Goal: Task Accomplishment & Management: Use online tool/utility

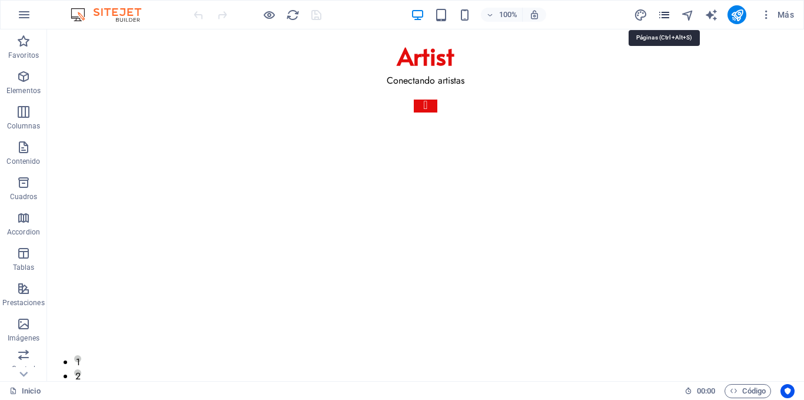
click at [669, 11] on icon "pages" at bounding box center [665, 15] width 14 height 14
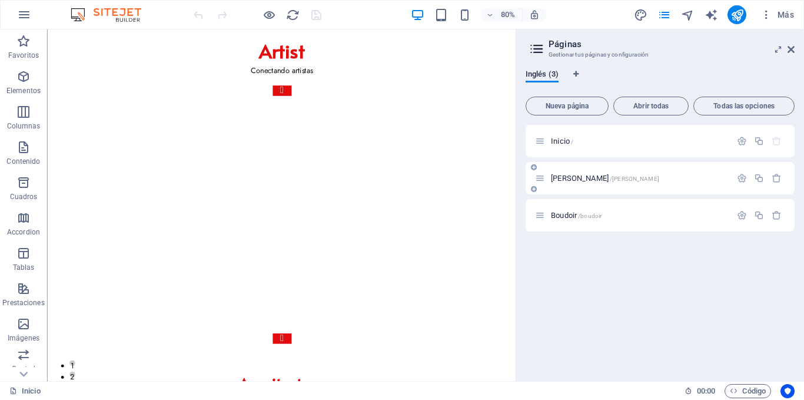
click at [610, 180] on span "/[PERSON_NAME]" at bounding box center [634, 178] width 49 height 6
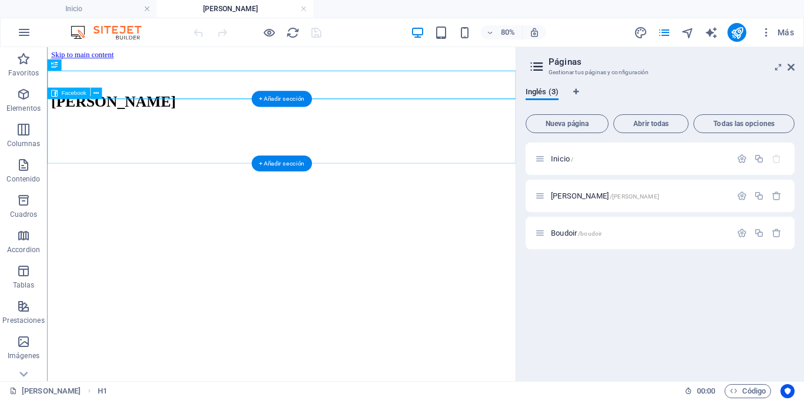
click at [425, 145] on div at bounding box center [340, 178] width 576 height 79
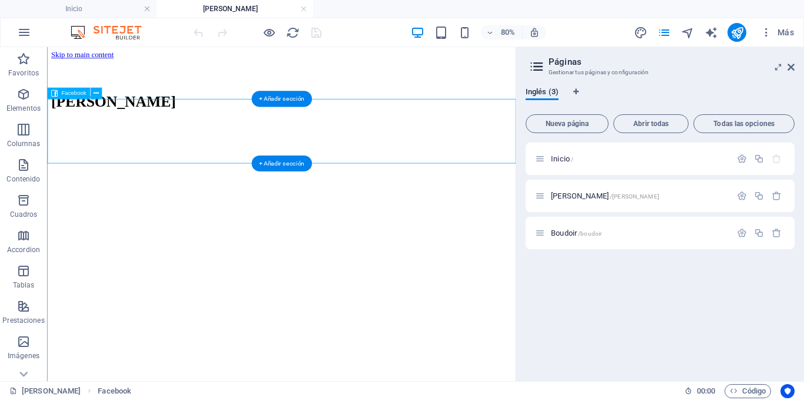
click at [425, 145] on div at bounding box center [340, 178] width 576 height 79
select select "%"
select select "px"
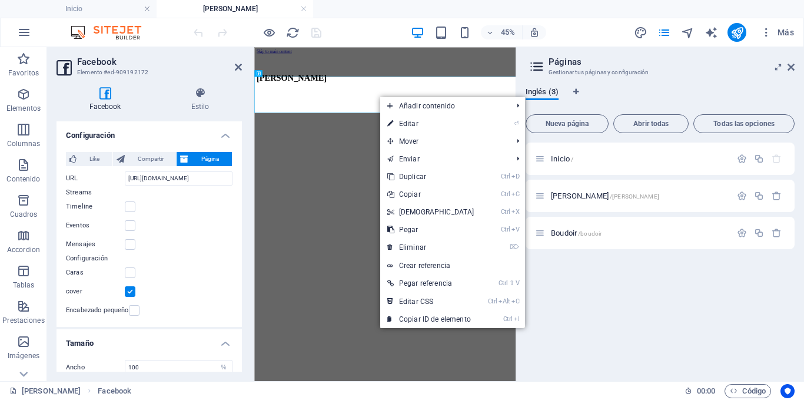
click at [420, 223] on html "Skip to main content [PERSON_NAME]" at bounding box center [544, 134] width 581 height 175
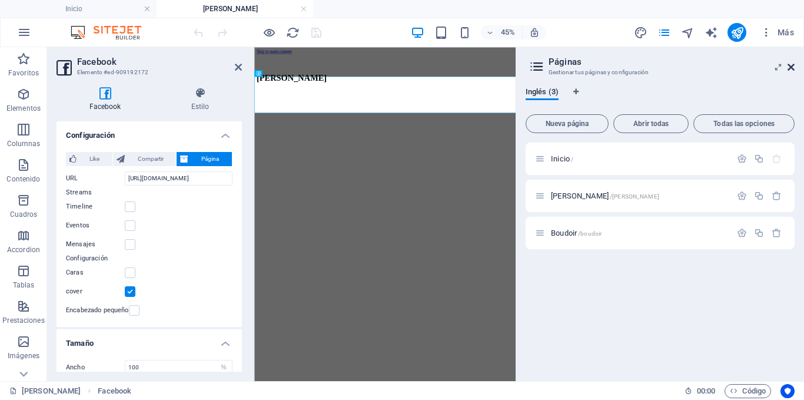
drag, startPoint x: 792, startPoint y: 68, endPoint x: 366, endPoint y: 37, distance: 428.0
click at [792, 68] on icon at bounding box center [791, 66] width 7 height 9
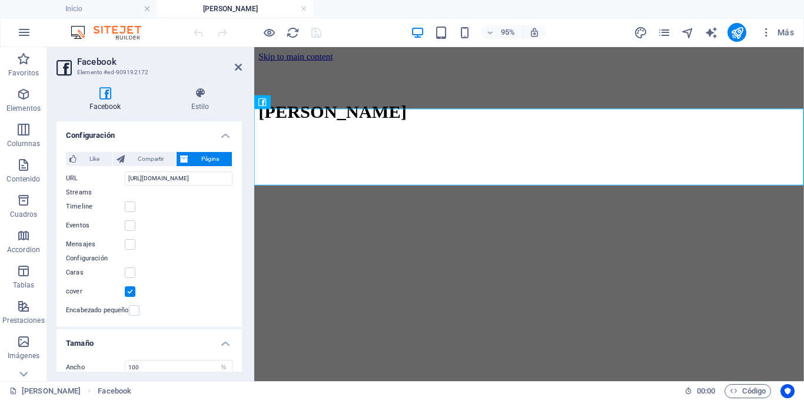
click at [329, 215] on html "Skip to main content [PERSON_NAME]" at bounding box center [543, 134] width 579 height 175
click at [511, 105] on div "[PERSON_NAME]" at bounding box center [543, 115] width 569 height 22
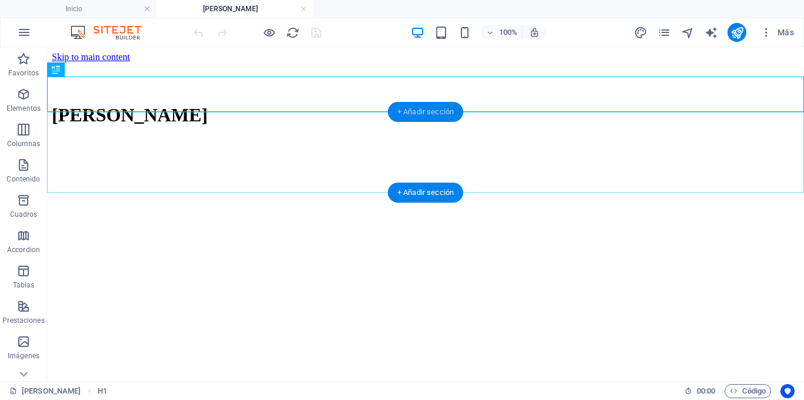
click at [424, 115] on div "+ Añadir sección" at bounding box center [425, 112] width 75 height 20
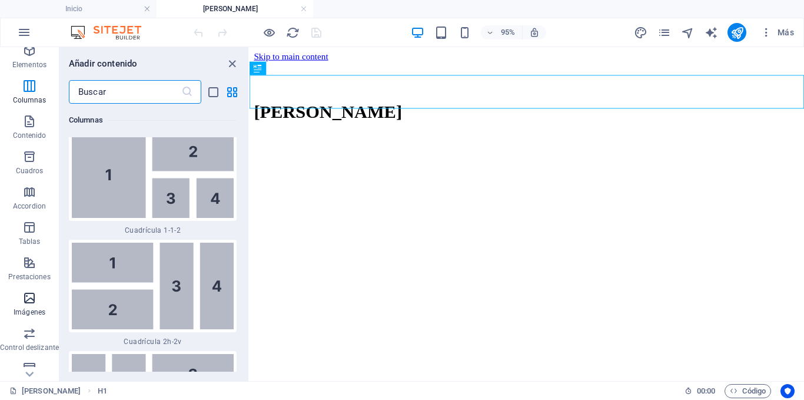
scroll to position [59, 0]
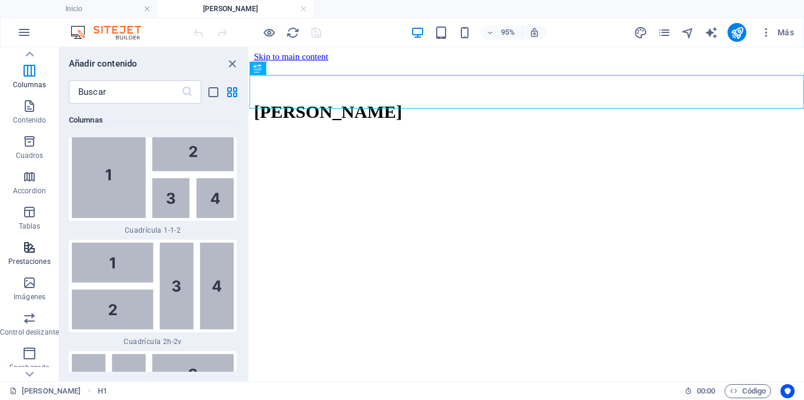
click at [32, 247] on icon "button" at bounding box center [29, 247] width 14 height 14
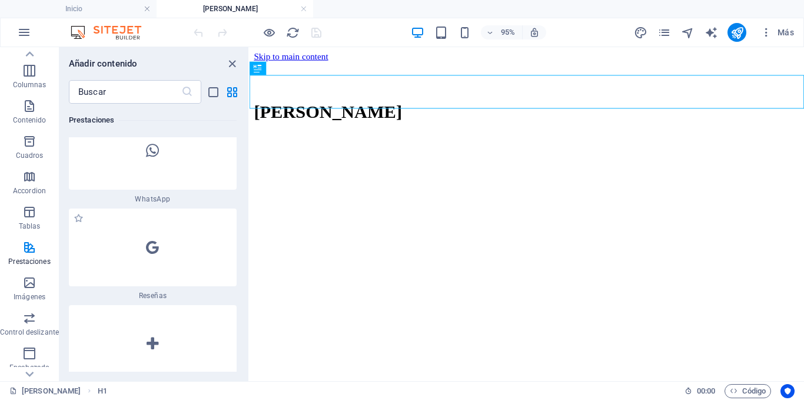
scroll to position [11603, 0]
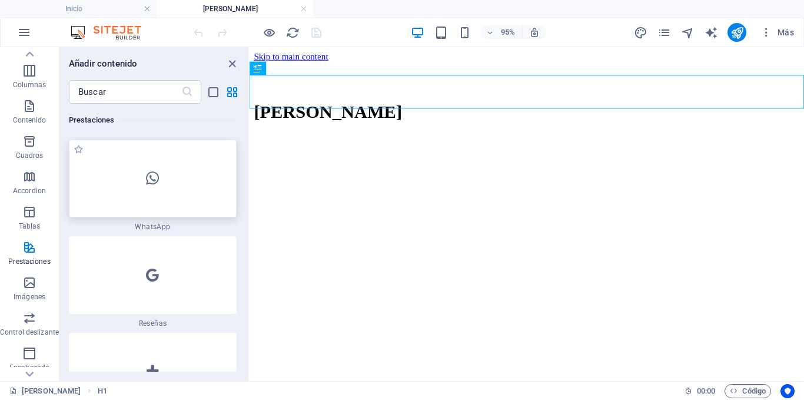
click at [193, 190] on div at bounding box center [153, 179] width 168 height 78
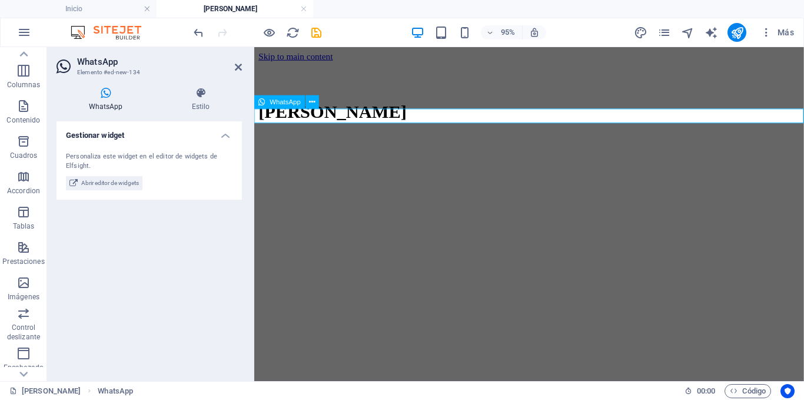
click at [270, 104] on span "WhatsApp" at bounding box center [285, 101] width 31 height 6
click at [217, 138] on h4 "Gestionar widget" at bounding box center [149, 131] width 185 height 21
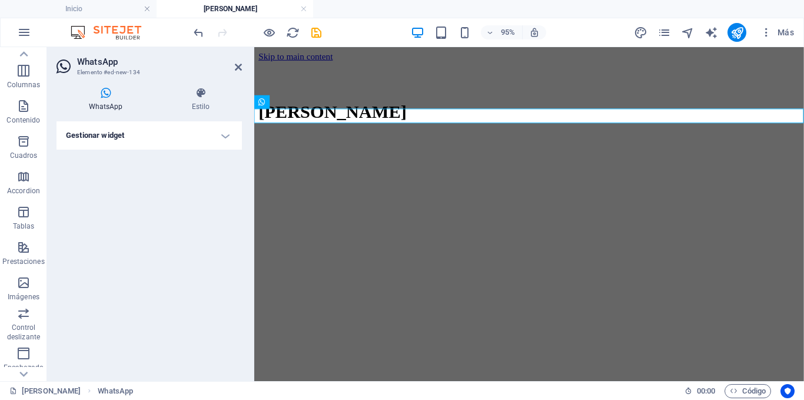
click at [217, 138] on h4 "Gestionar widget" at bounding box center [149, 135] width 185 height 28
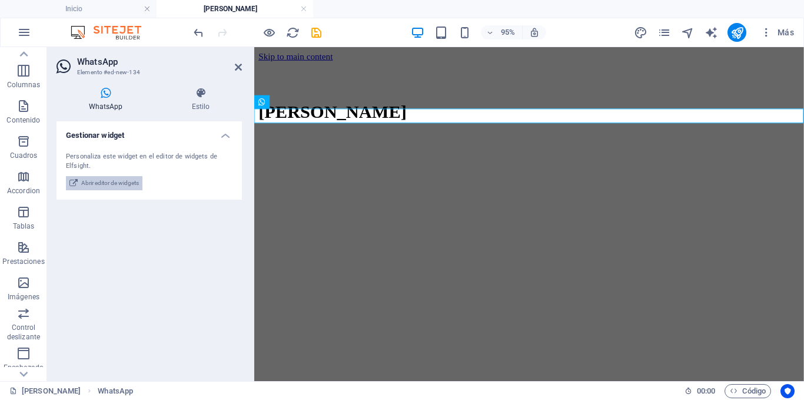
click at [111, 178] on span "Abrir editor de widgets" at bounding box center [110, 183] width 58 height 14
click at [110, 188] on span "Abrir editor de widgets" at bounding box center [110, 183] width 58 height 14
click at [198, 102] on h4 "Estilo" at bounding box center [201, 99] width 82 height 25
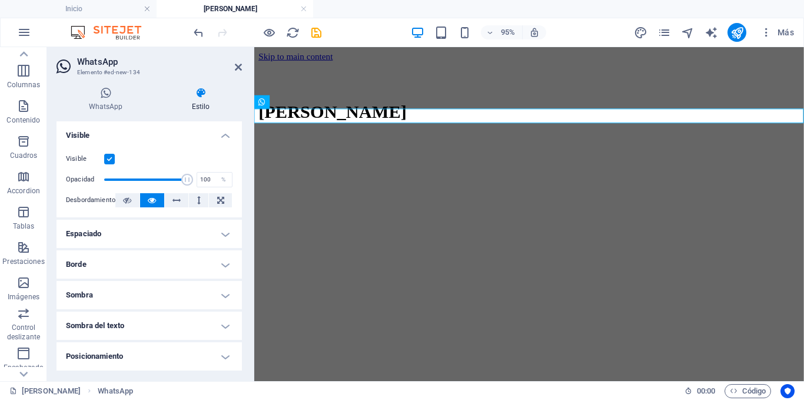
click at [198, 102] on h4 "Estilo" at bounding box center [201, 99] width 82 height 25
click at [110, 104] on h4 "WhatsApp" at bounding box center [108, 99] width 103 height 25
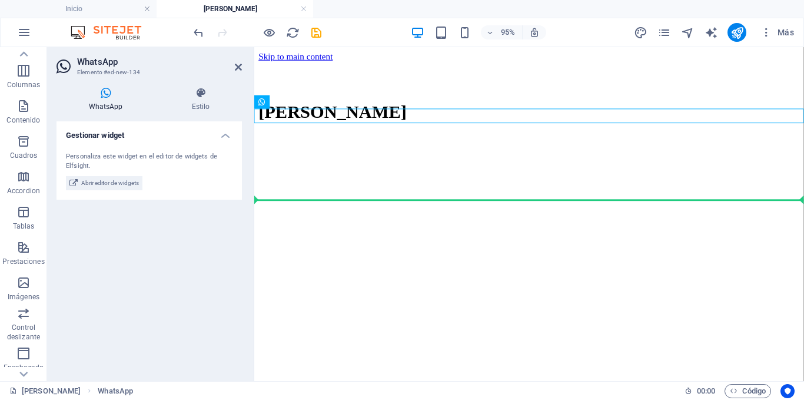
drag, startPoint x: 524, startPoint y: 149, endPoint x: 281, endPoint y: 202, distance: 248.3
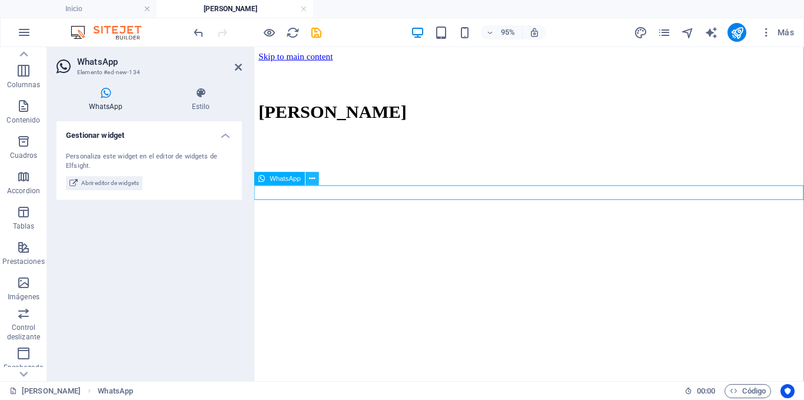
click at [310, 179] on icon at bounding box center [313, 178] width 6 height 12
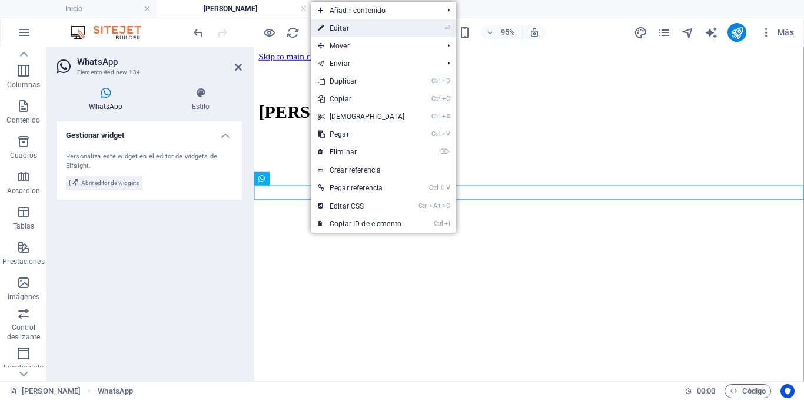
click at [377, 25] on link "⏎ Editar" at bounding box center [361, 28] width 101 height 18
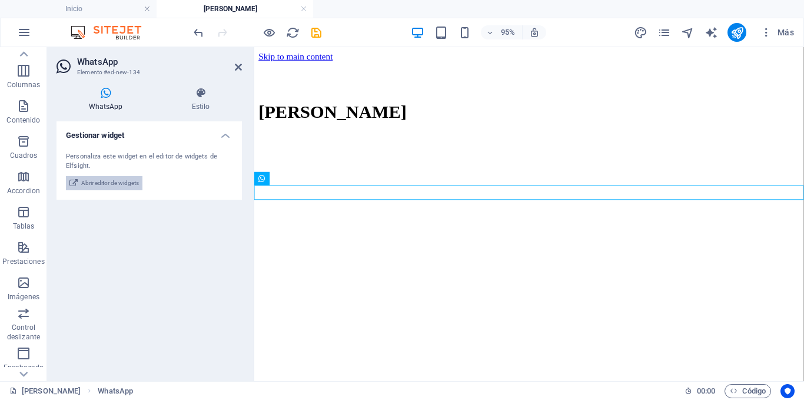
click at [119, 182] on span "Abrir editor de widgets" at bounding box center [110, 183] width 58 height 14
click at [328, 218] on div at bounding box center [543, 218] width 569 height 0
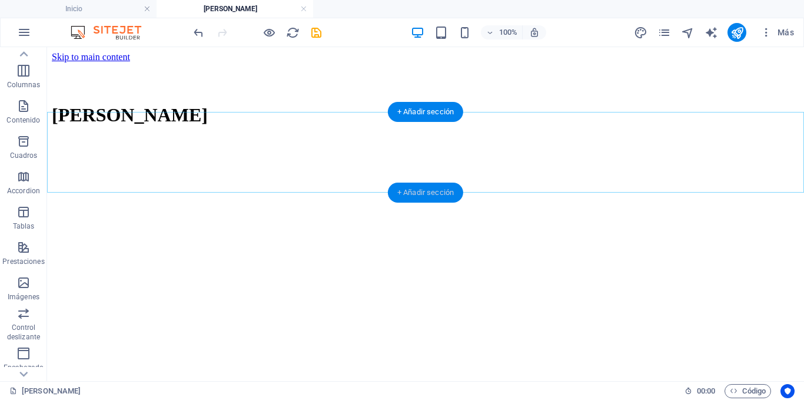
click at [416, 188] on div "+ Añadir sección" at bounding box center [425, 193] width 75 height 20
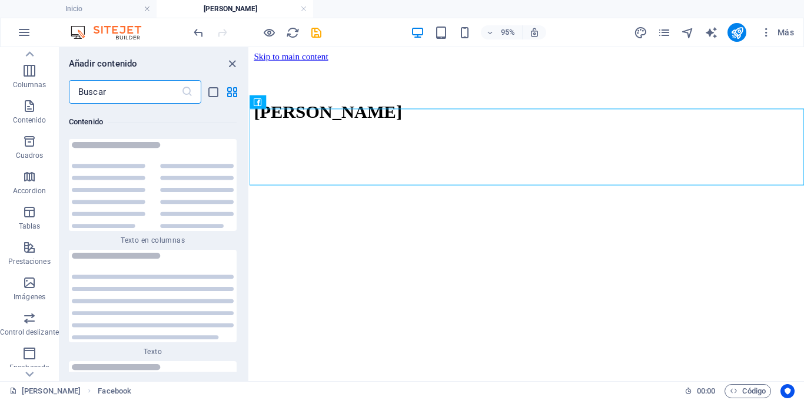
scroll to position [4090, 0]
click at [25, 238] on button "Prestaciones" at bounding box center [29, 252] width 59 height 35
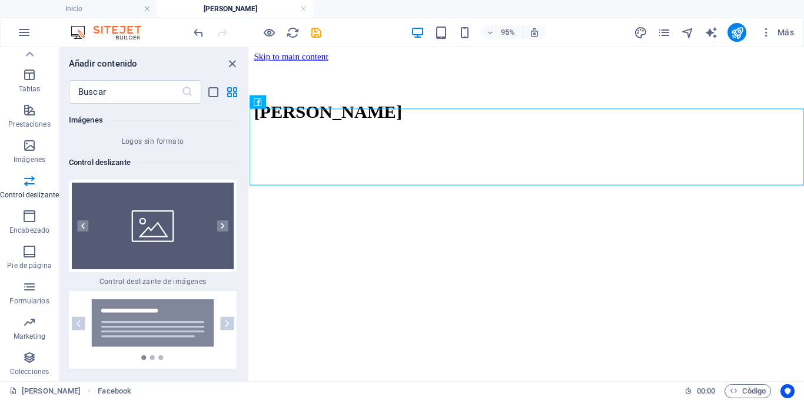
scroll to position [13428, 0]
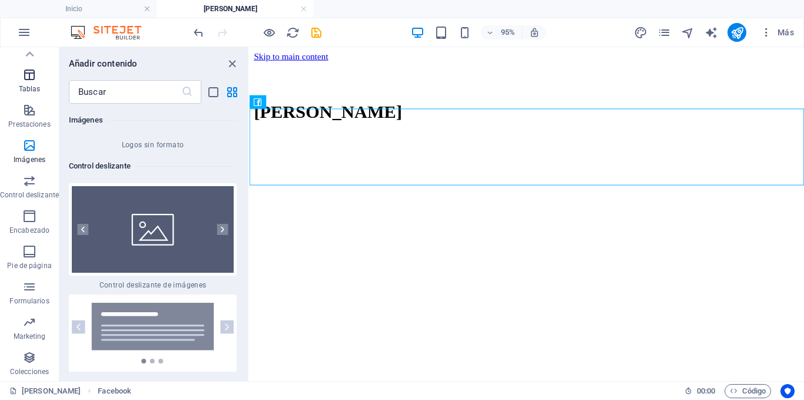
click at [31, 81] on icon "button" at bounding box center [29, 75] width 14 height 14
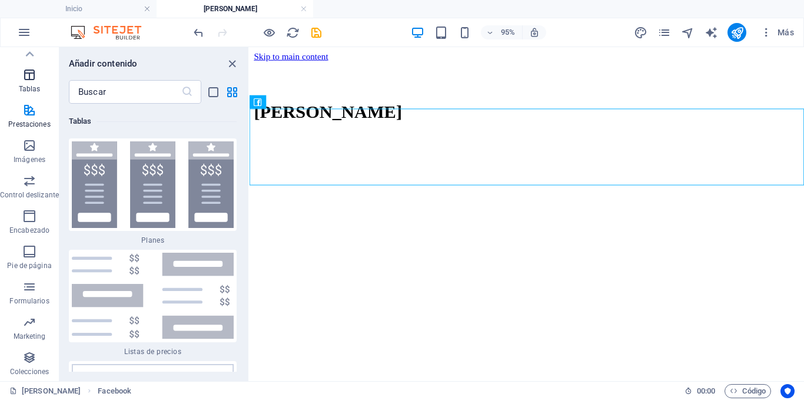
scroll to position [8065, 0]
click at [29, 54] on icon at bounding box center [30, 53] width 8 height 5
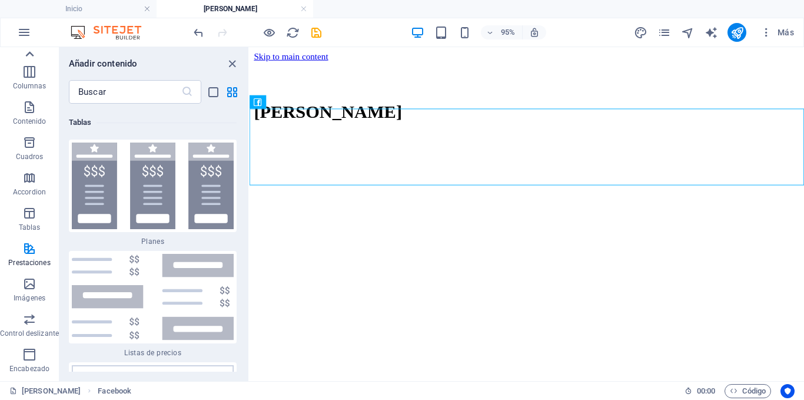
scroll to position [0, 0]
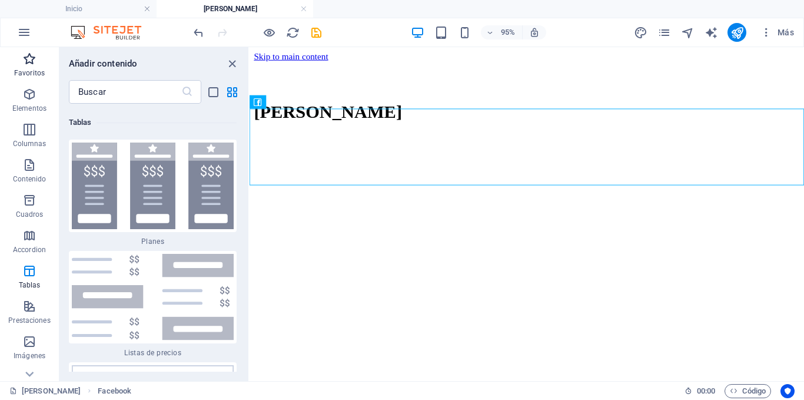
click at [31, 67] on span "Favoritos" at bounding box center [29, 66] width 59 height 28
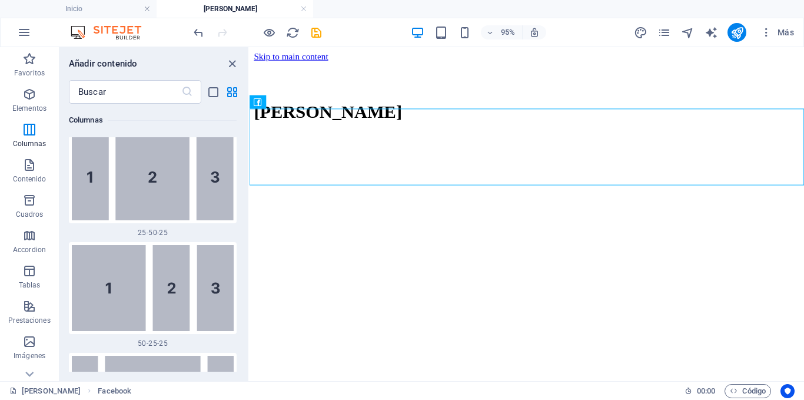
scroll to position [2473, 0]
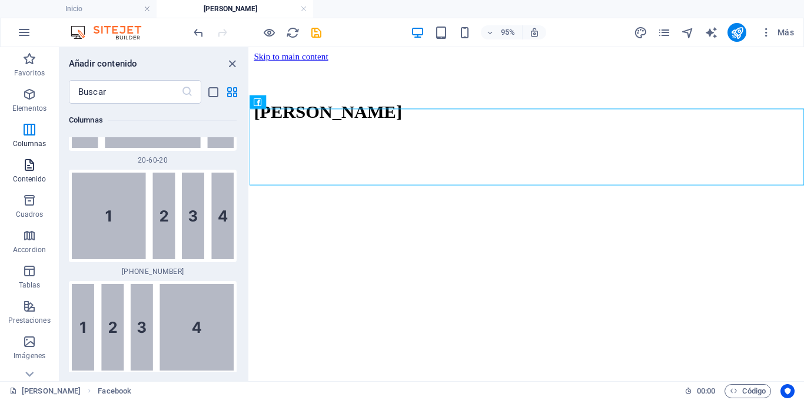
click at [45, 161] on span "Contenido" at bounding box center [29, 172] width 59 height 28
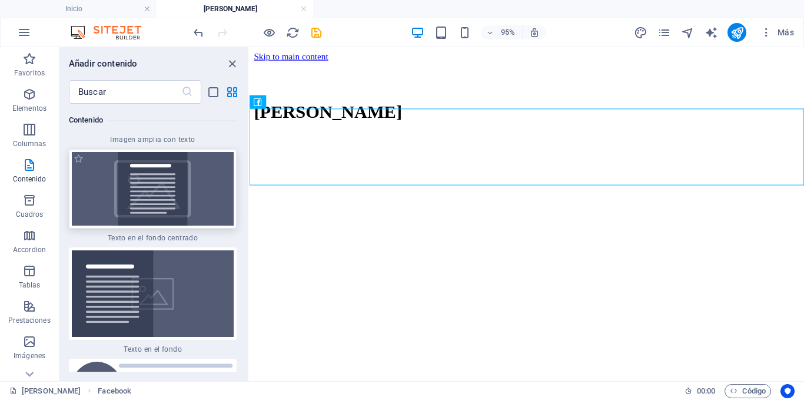
scroll to position [4914, 0]
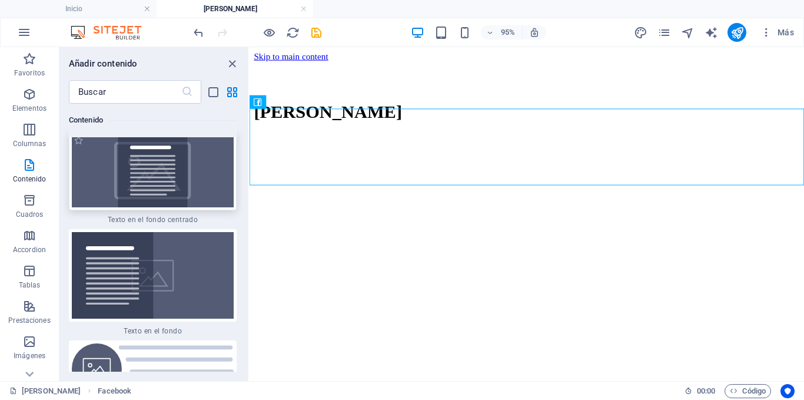
click at [207, 193] on img at bounding box center [153, 171] width 162 height 74
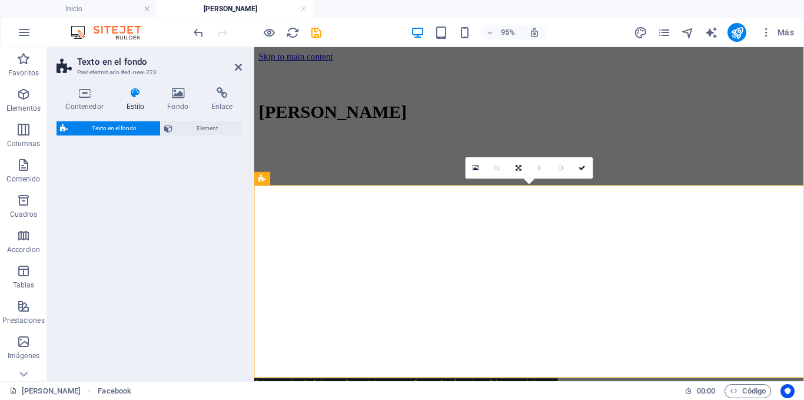
select select "%"
select select "rem"
select select "px"
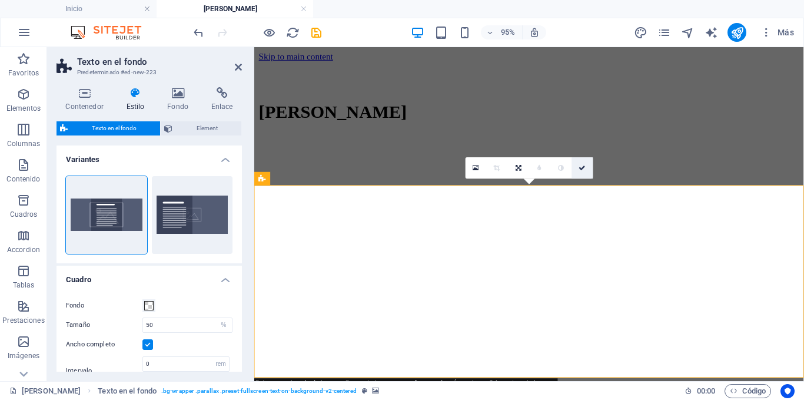
click at [584, 170] on icon at bounding box center [582, 168] width 7 height 6
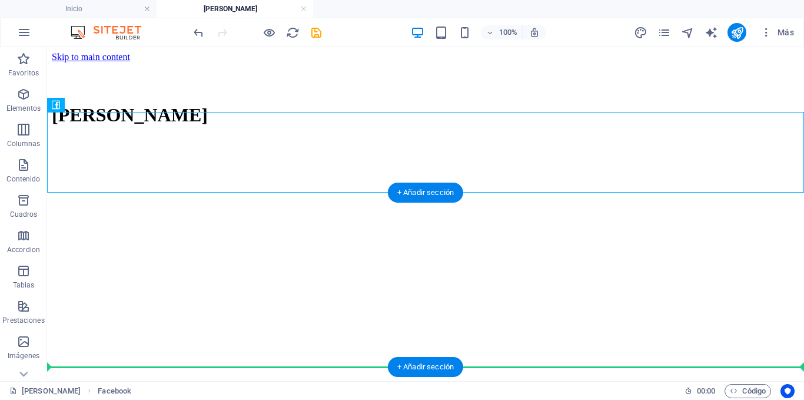
drag, startPoint x: 138, startPoint y: 152, endPoint x: 98, endPoint y: 331, distance: 182.8
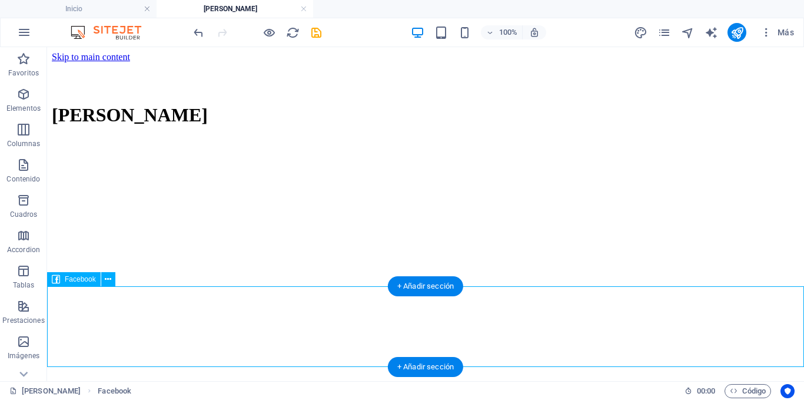
drag, startPoint x: 414, startPoint y: 361, endPoint x: 111, endPoint y: 229, distance: 330.9
click at [414, 361] on div "+ Añadir sección" at bounding box center [425, 367] width 75 height 20
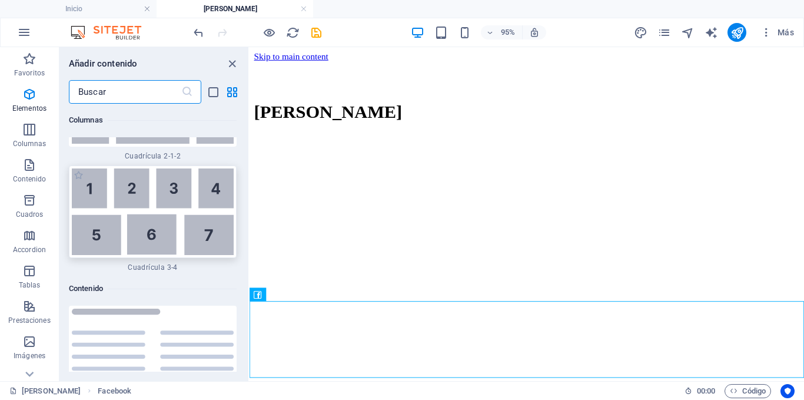
scroll to position [3923, 0]
click at [27, 65] on icon "button" at bounding box center [29, 59] width 14 height 14
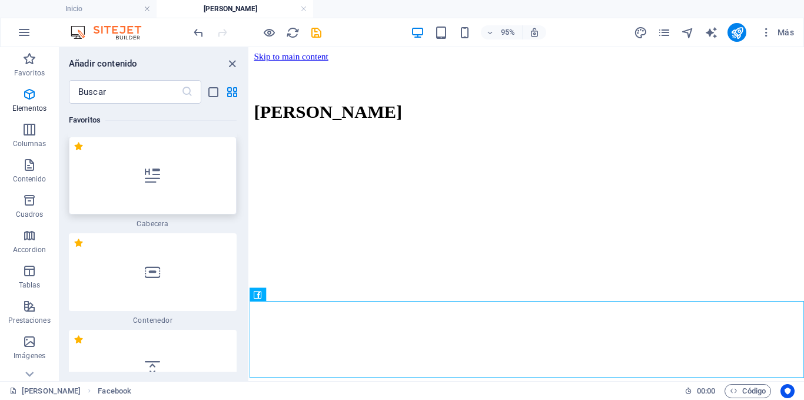
scroll to position [0, 0]
click at [190, 263] on div at bounding box center [153, 273] width 168 height 78
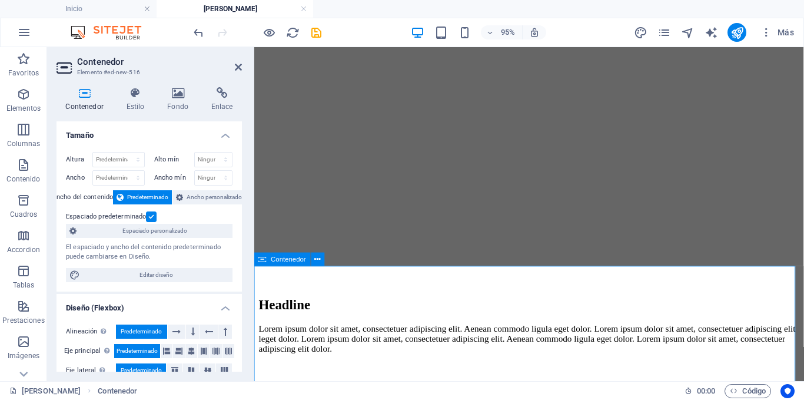
scroll to position [174, 0]
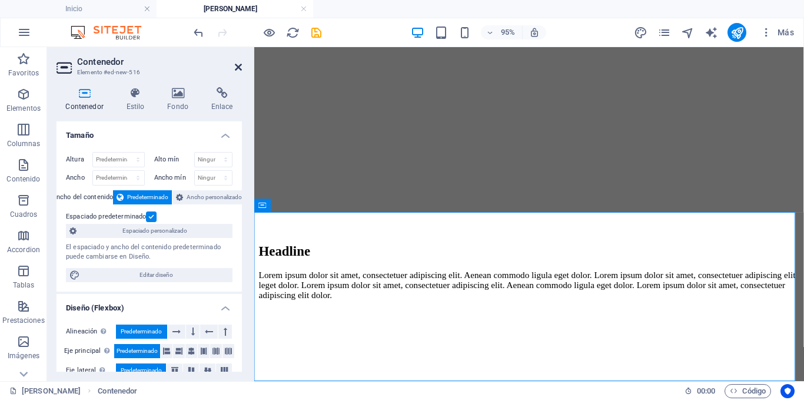
click at [241, 65] on icon at bounding box center [238, 66] width 7 height 9
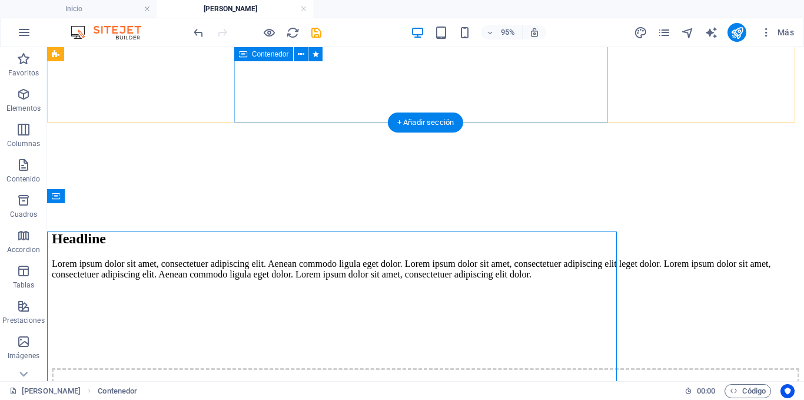
scroll to position [164, 0]
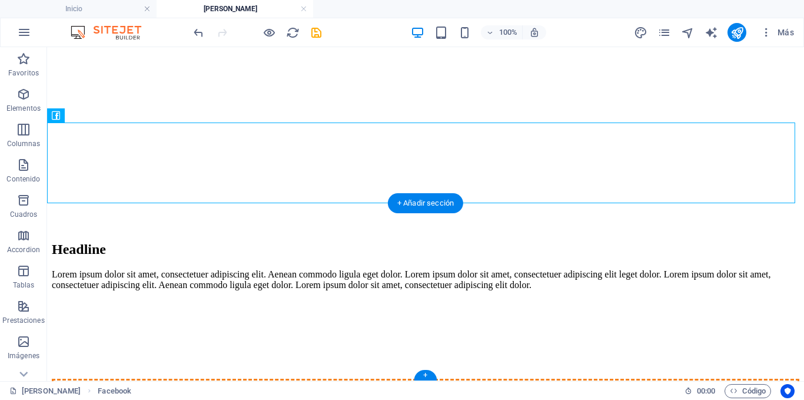
drag, startPoint x: 132, startPoint y: 162, endPoint x: 293, endPoint y: 283, distance: 201.0
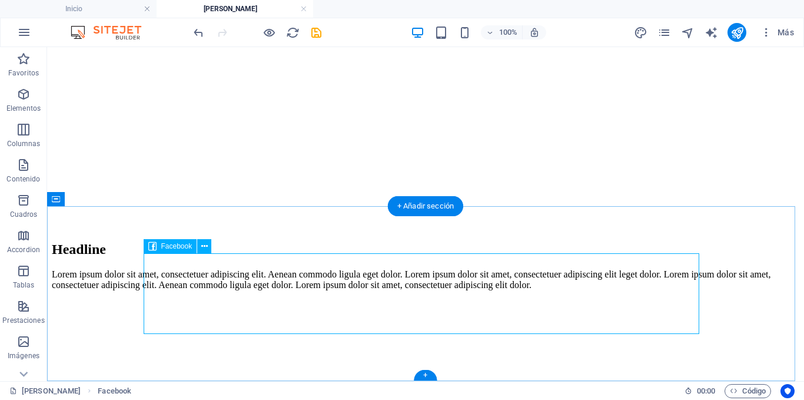
scroll to position [80, 0]
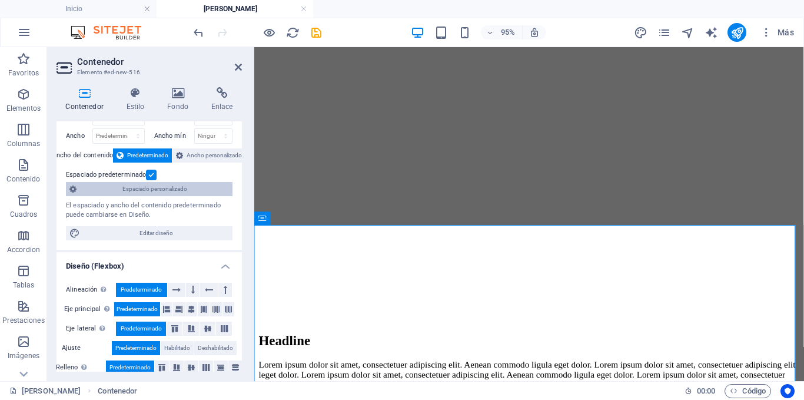
scroll to position [59, 0]
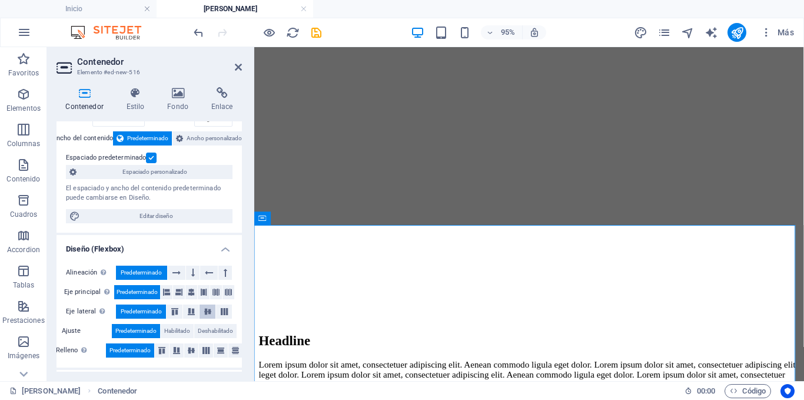
click at [205, 313] on icon at bounding box center [208, 311] width 14 height 7
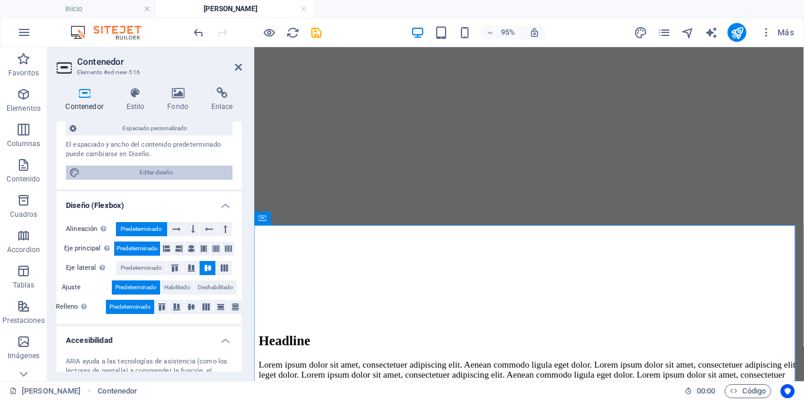
scroll to position [118, 0]
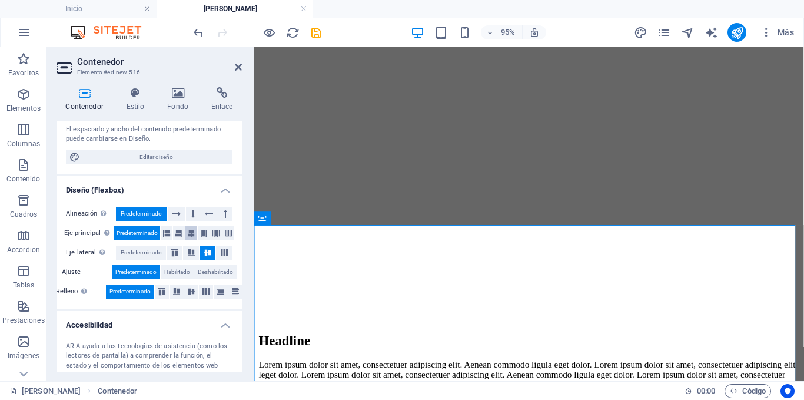
click at [192, 227] on icon at bounding box center [191, 233] width 7 height 14
click at [235, 65] on icon at bounding box center [238, 66] width 7 height 9
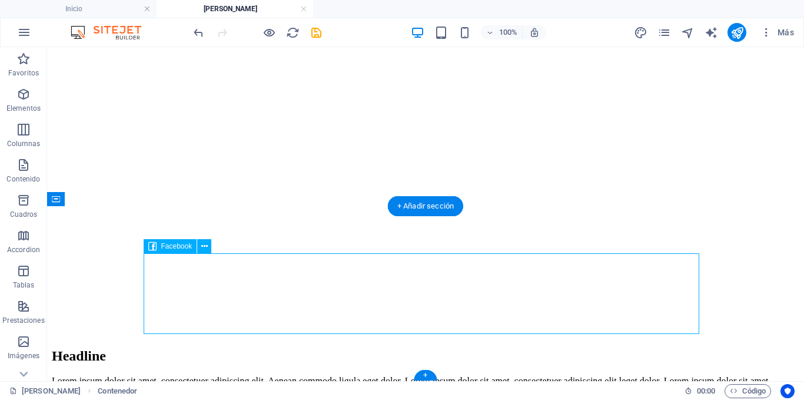
select select "%"
select select "px"
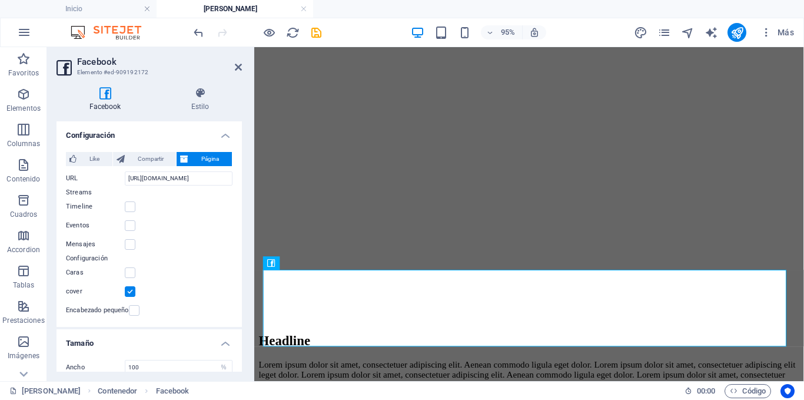
scroll to position [33, 0]
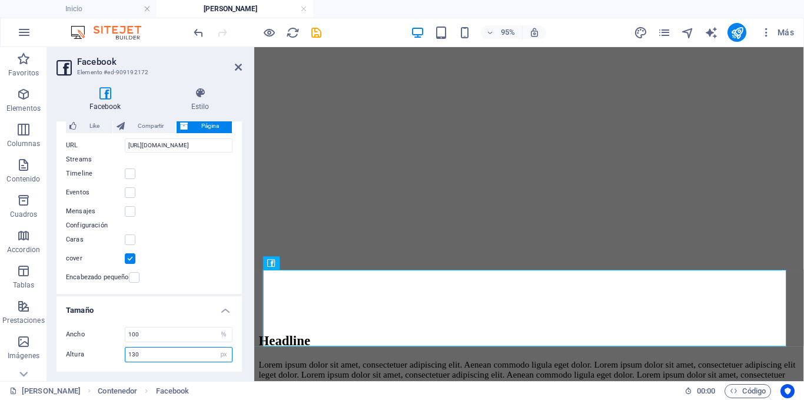
drag, startPoint x: 148, startPoint y: 351, endPoint x: 130, endPoint y: 351, distance: 18.3
click at [130, 351] on input "130" at bounding box center [178, 354] width 107 height 14
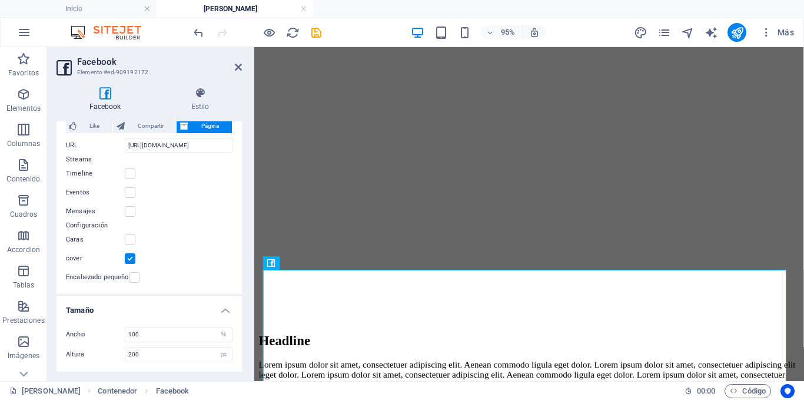
click at [160, 313] on h4 "Tamaño" at bounding box center [149, 306] width 185 height 21
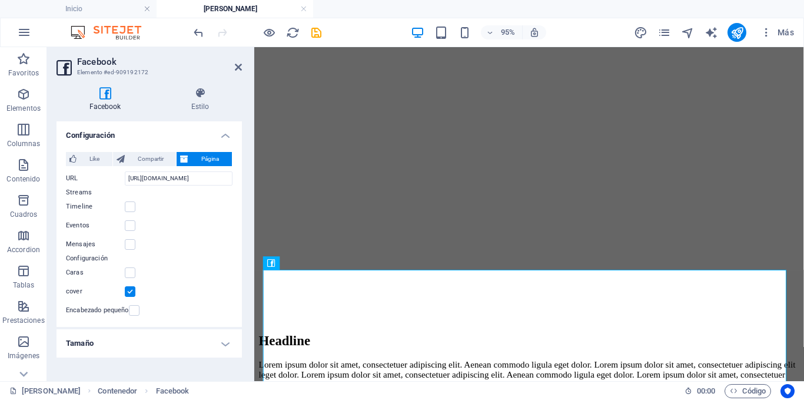
click at [181, 335] on h4 "Tamaño" at bounding box center [149, 343] width 185 height 28
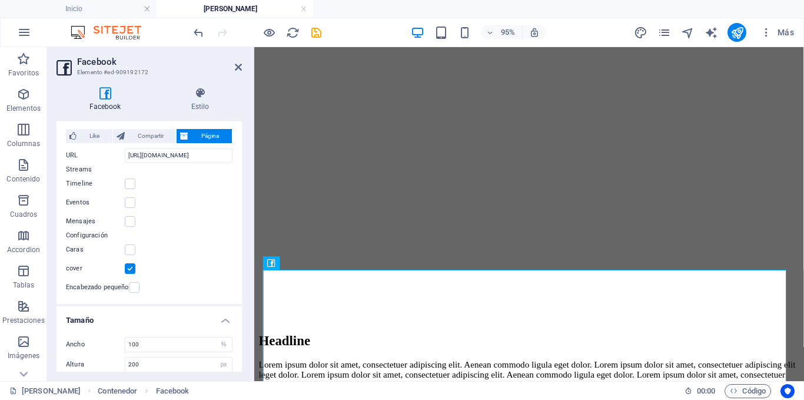
scroll to position [33, 0]
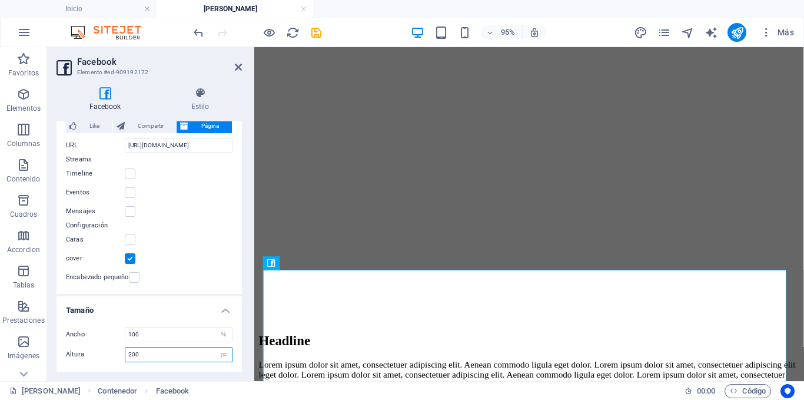
drag, startPoint x: 153, startPoint y: 348, endPoint x: 125, endPoint y: 351, distance: 28.4
click at [125, 351] on div "200 px %" at bounding box center [179, 354] width 108 height 15
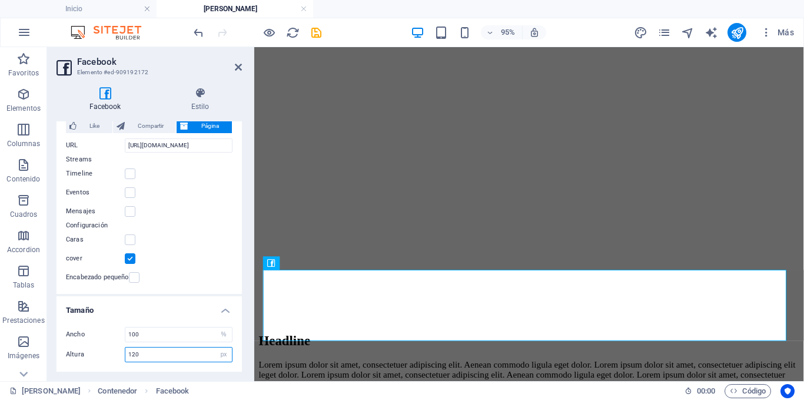
drag, startPoint x: 132, startPoint y: 354, endPoint x: 150, endPoint y: 354, distance: 17.7
click at [150, 354] on input "120" at bounding box center [178, 354] width 107 height 14
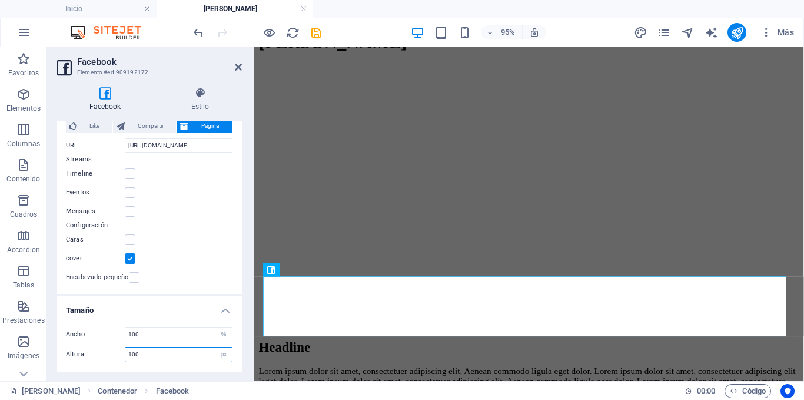
drag, startPoint x: 149, startPoint y: 354, endPoint x: 128, endPoint y: 354, distance: 20.6
click at [128, 354] on input "100" at bounding box center [178, 354] width 107 height 14
type input "120"
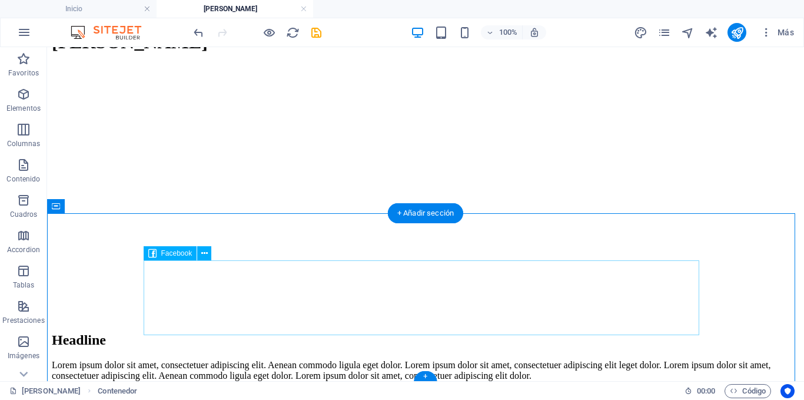
scroll to position [0, 0]
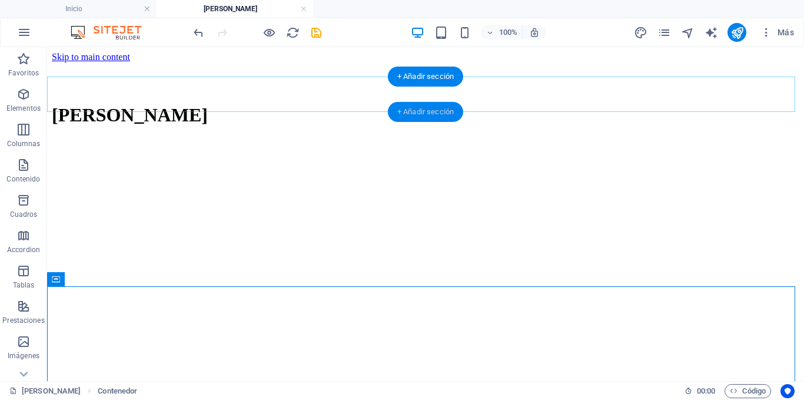
click at [413, 111] on div "+ Añadir sección" at bounding box center [425, 112] width 75 height 20
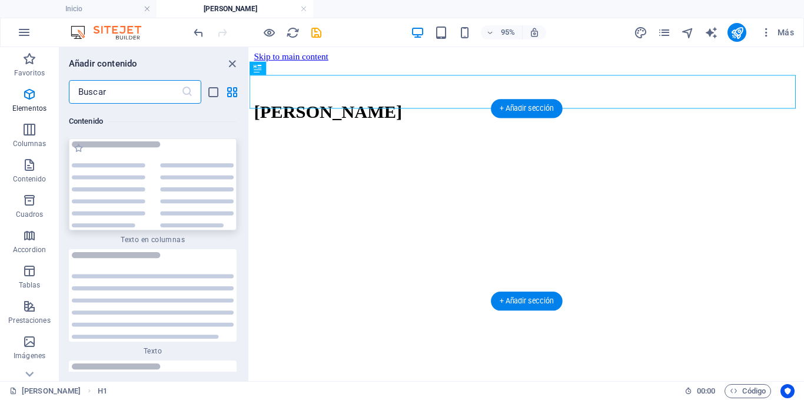
scroll to position [4090, 0]
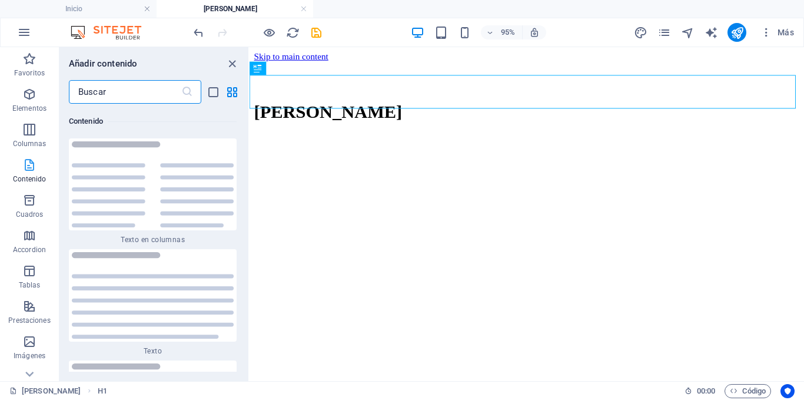
click at [22, 168] on icon "button" at bounding box center [29, 165] width 14 height 14
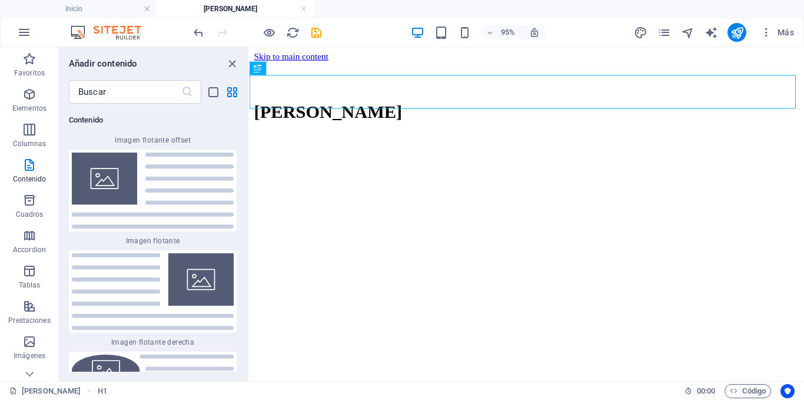
scroll to position [5209, 0]
click at [191, 211] on div at bounding box center [153, 190] width 168 height 82
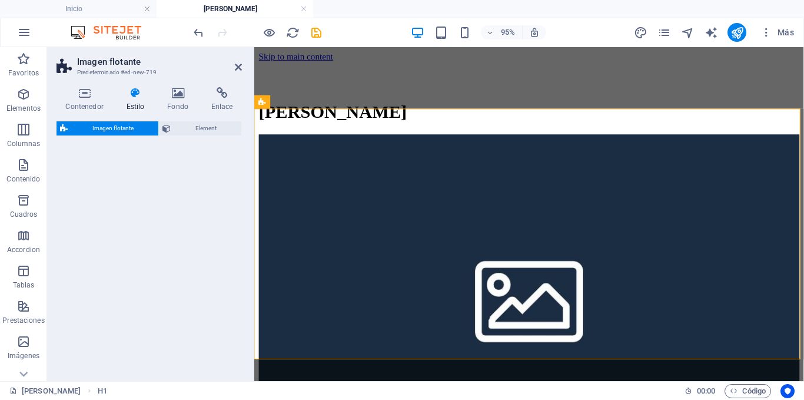
select select "%"
select select "rem"
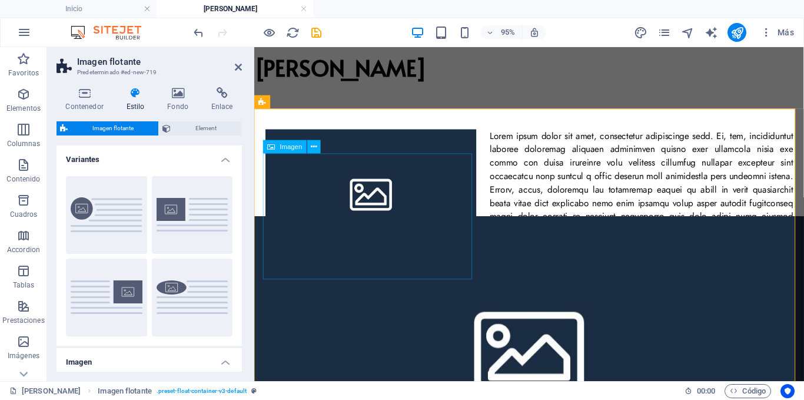
scroll to position [0, 0]
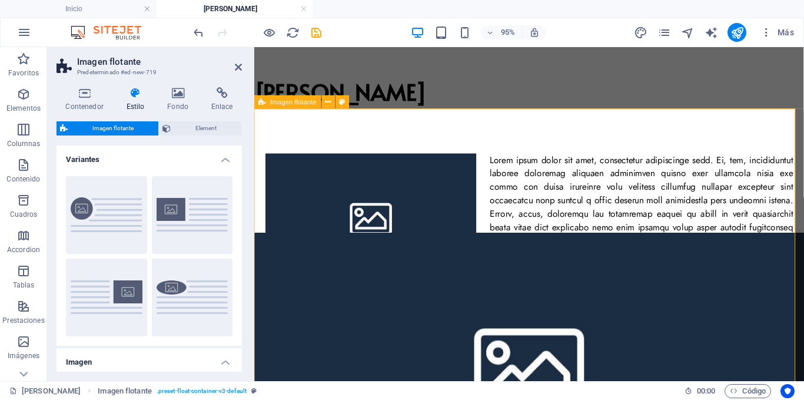
click at [417, 130] on div at bounding box center [543, 265] width 579 height 306
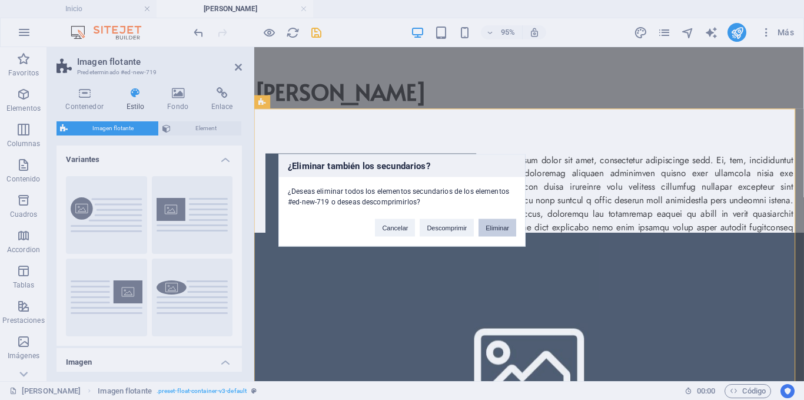
click at [495, 225] on button "Eliminar" at bounding box center [498, 227] width 38 height 18
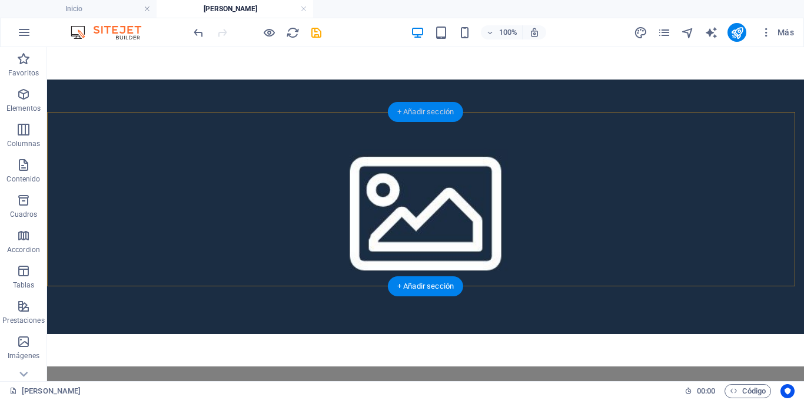
click at [433, 104] on div "+ Añadir sección" at bounding box center [425, 112] width 75 height 20
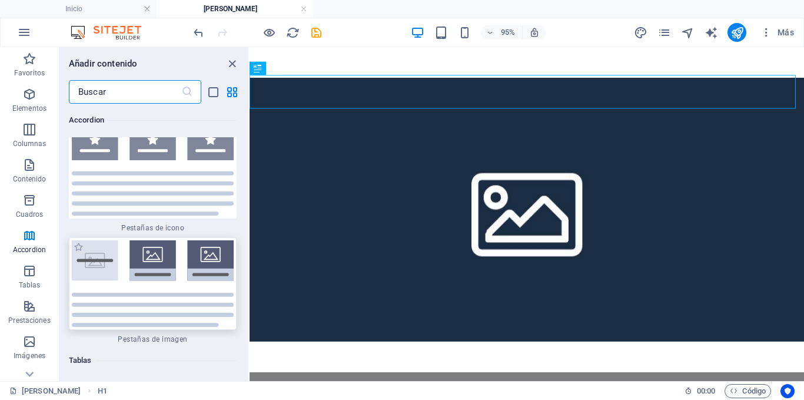
scroll to position [7799, 0]
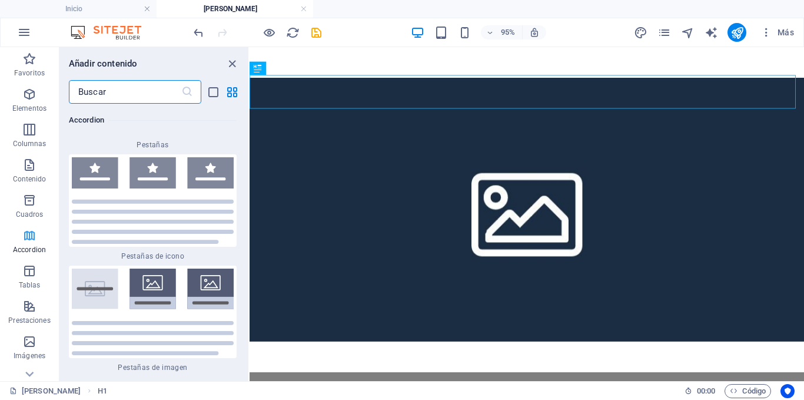
click at [51, 235] on span "Accordion" at bounding box center [29, 242] width 59 height 28
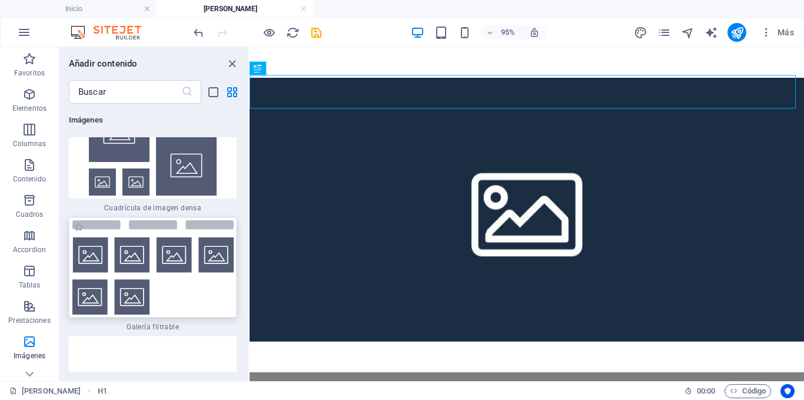
scroll to position [12509, 0]
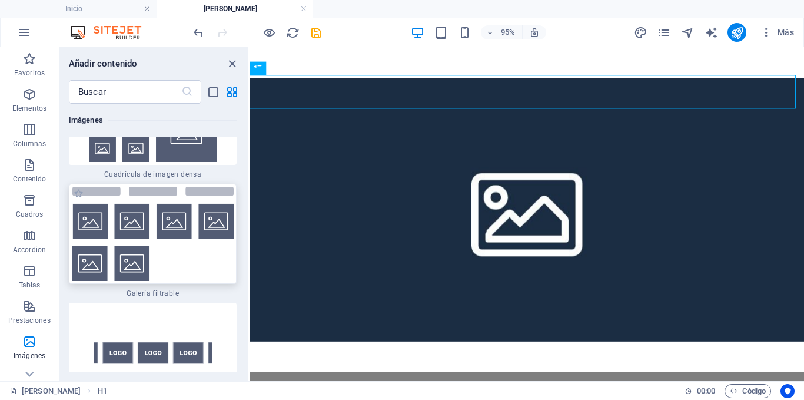
click at [199, 253] on img at bounding box center [153, 234] width 162 height 94
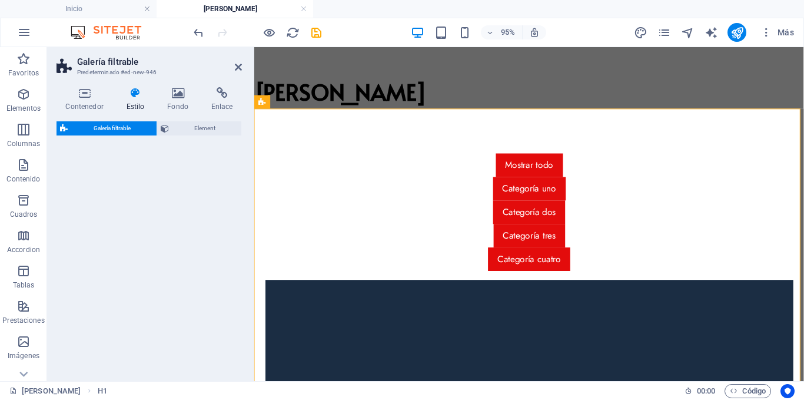
select select "rem"
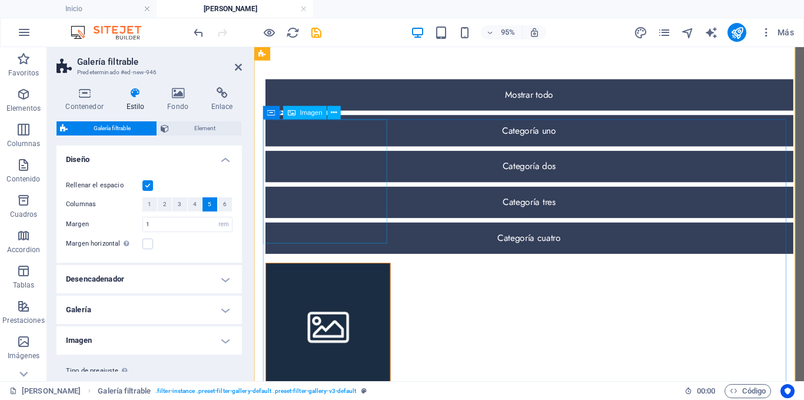
scroll to position [59, 0]
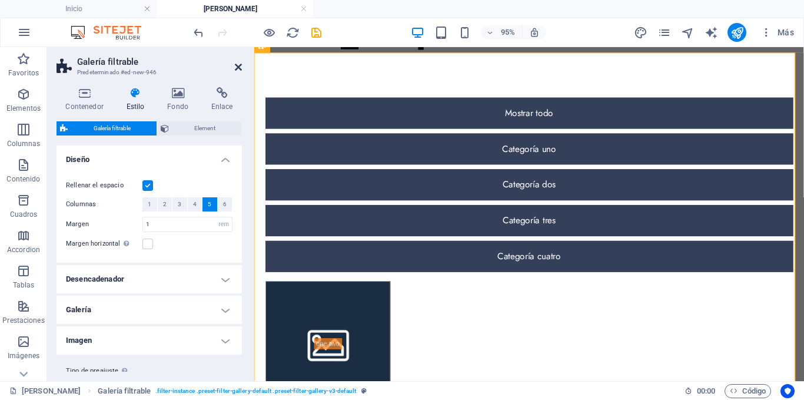
click at [238, 64] on icon at bounding box center [238, 66] width 7 height 9
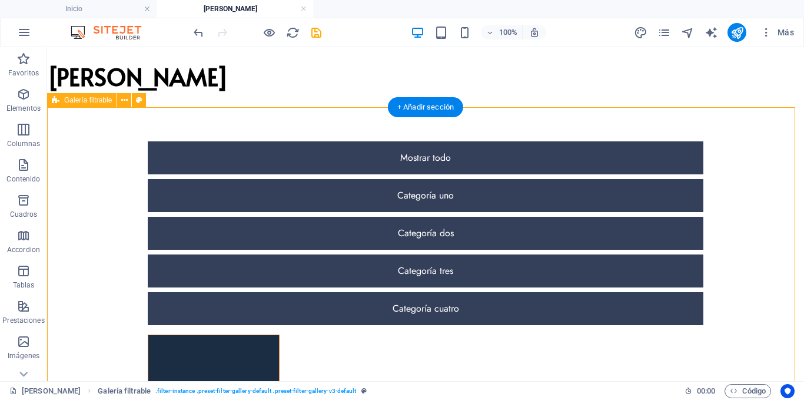
scroll to position [0, 0]
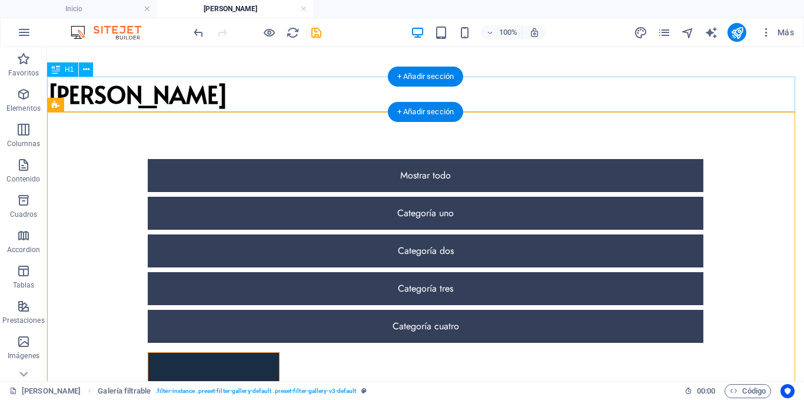
click at [184, 94] on div "[PERSON_NAME]" at bounding box center [425, 94] width 757 height 35
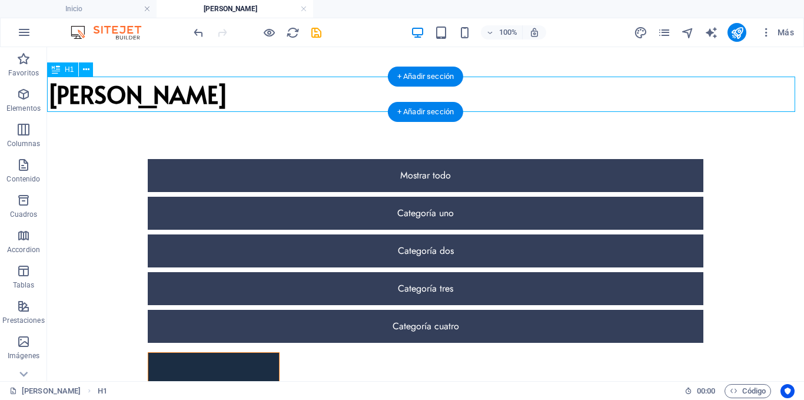
click at [184, 94] on div "[PERSON_NAME]" at bounding box center [425, 94] width 757 height 35
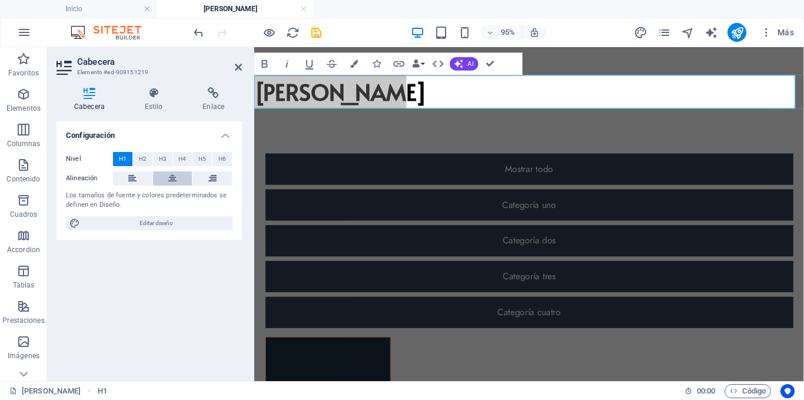
click at [176, 174] on icon at bounding box center [172, 178] width 8 height 14
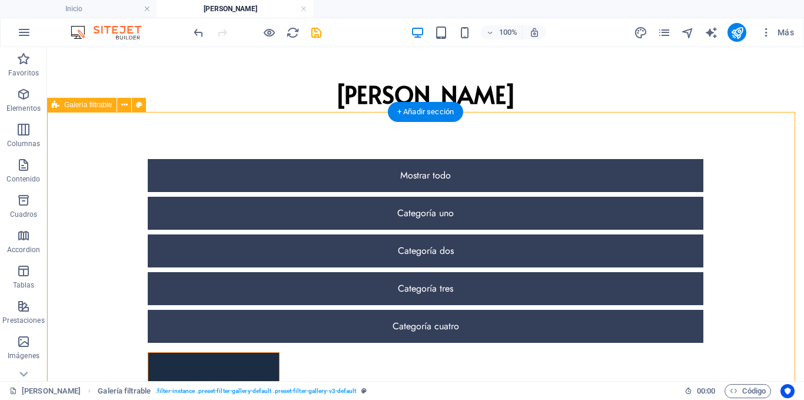
select select "rem"
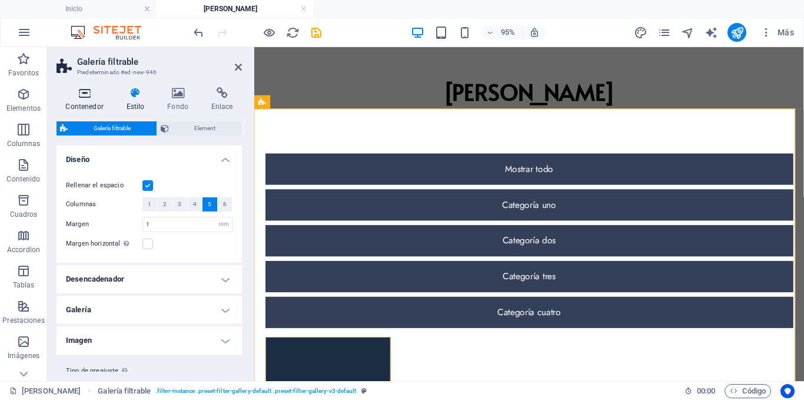
click at [82, 95] on icon at bounding box center [85, 93] width 56 height 12
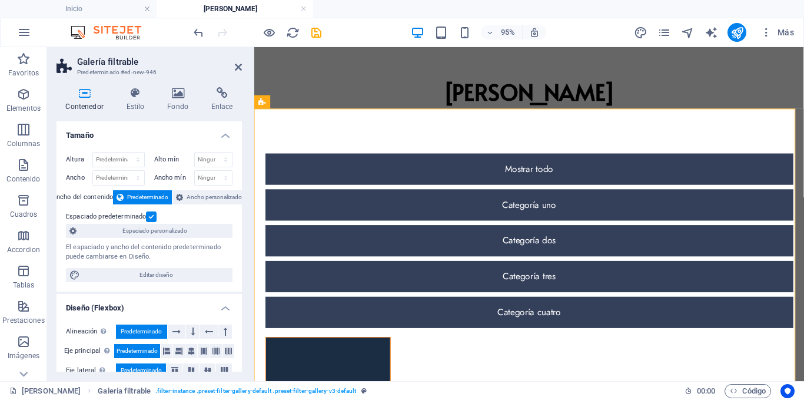
click at [152, 217] on label at bounding box center [151, 216] width 11 height 11
click at [0, 0] on input "Espaciado predeterminado" at bounding box center [0, 0] width 0 height 0
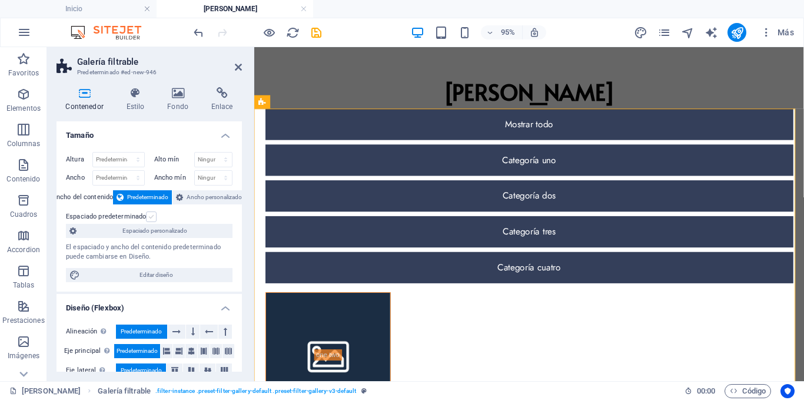
click at [148, 215] on label at bounding box center [151, 216] width 11 height 11
click at [0, 0] on input "Espaciado predeterminado" at bounding box center [0, 0] width 0 height 0
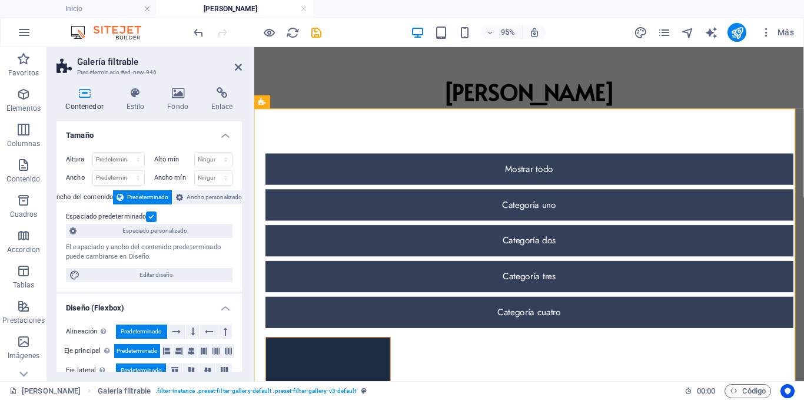
click at [148, 215] on label at bounding box center [151, 216] width 11 height 11
click at [0, 0] on input "Espaciado predeterminado" at bounding box center [0, 0] width 0 height 0
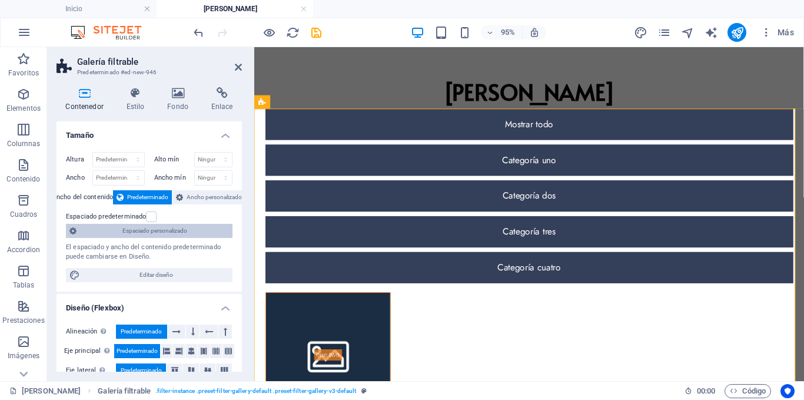
click at [183, 225] on span "Espaciado personalizado" at bounding box center [154, 231] width 149 height 14
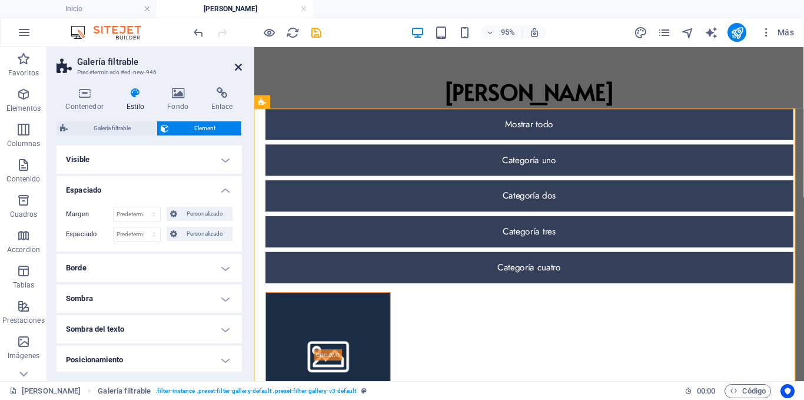
click at [239, 65] on icon at bounding box center [238, 66] width 7 height 9
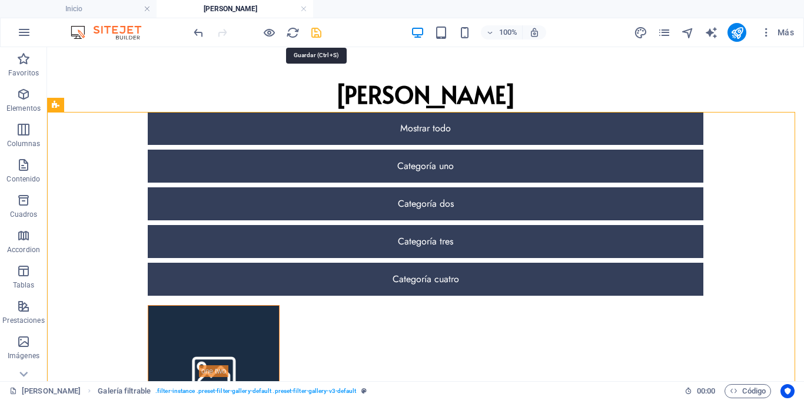
click at [316, 33] on icon "save" at bounding box center [317, 33] width 14 height 14
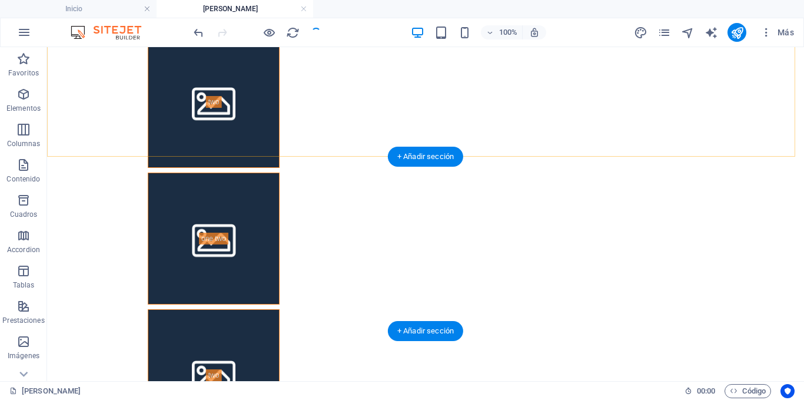
scroll to position [412, 0]
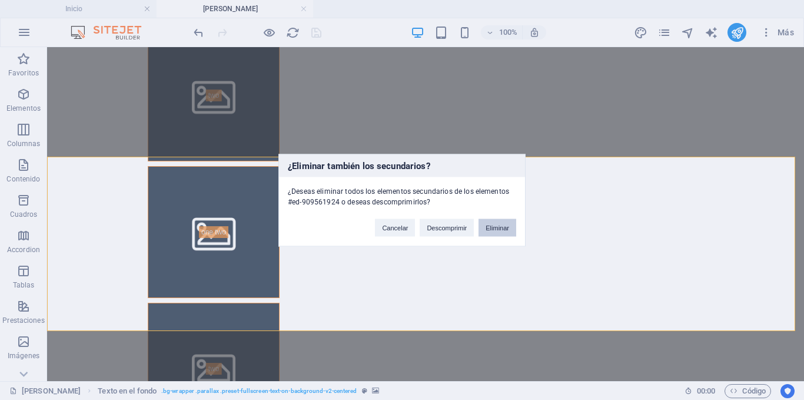
click at [513, 233] on button "Eliminar" at bounding box center [498, 227] width 38 height 18
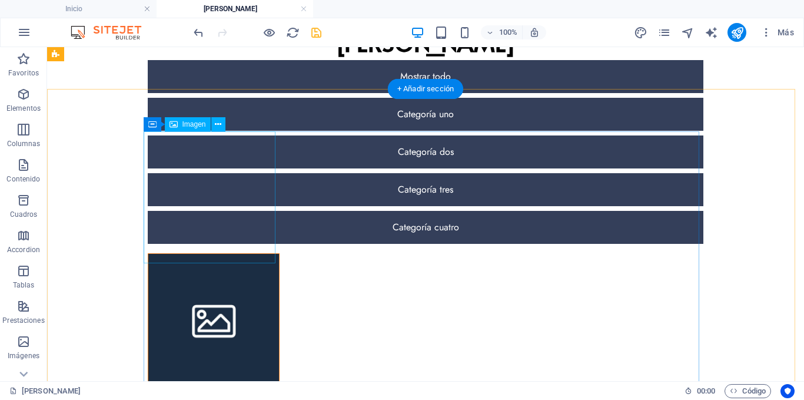
scroll to position [0, 0]
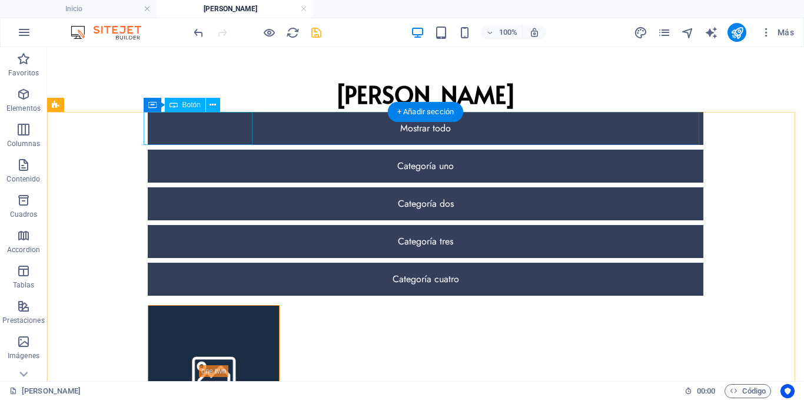
click at [218, 124] on div "Mostrar todo" at bounding box center [426, 128] width 556 height 33
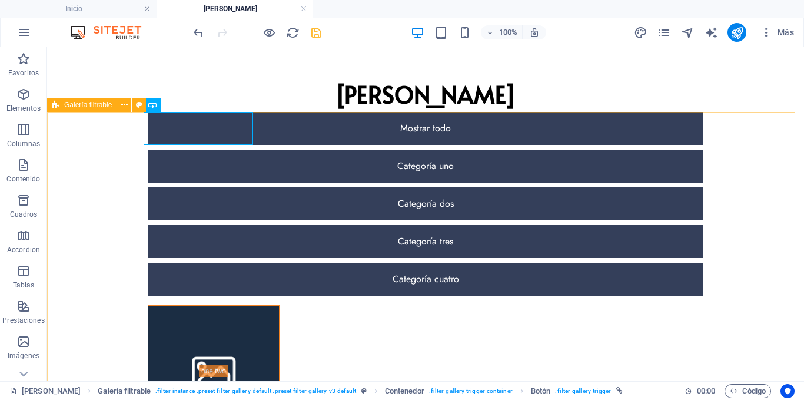
click at [96, 107] on span "Galería filtrable" at bounding box center [88, 104] width 48 height 7
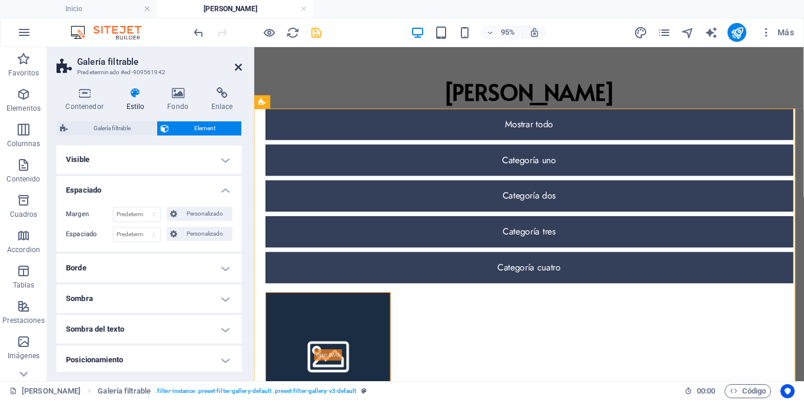
click at [239, 65] on icon at bounding box center [238, 66] width 7 height 9
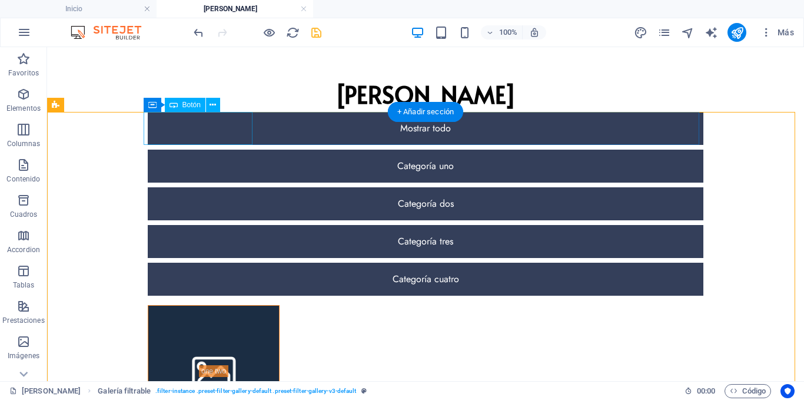
click at [200, 127] on div "Mostrar todo" at bounding box center [426, 128] width 556 height 33
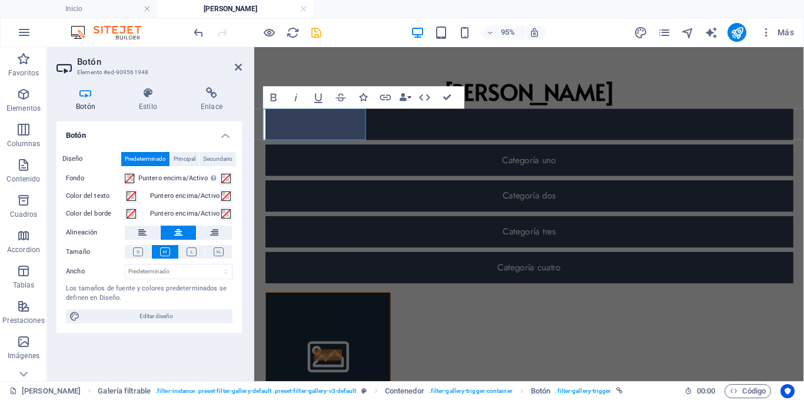
click at [363, 92] on button "Icons" at bounding box center [363, 98] width 21 height 22
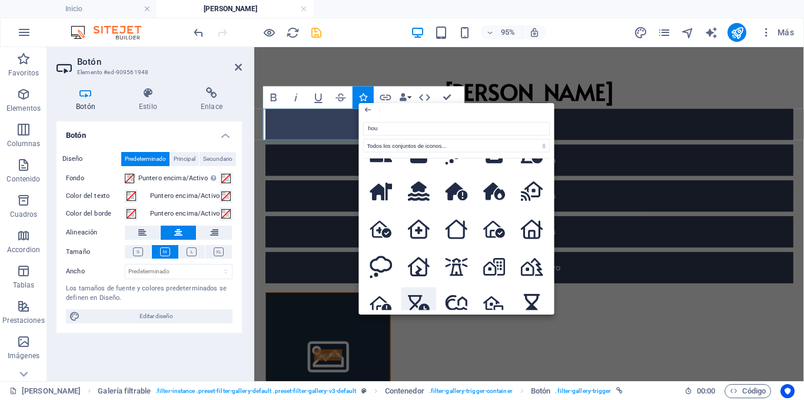
scroll to position [765, 0]
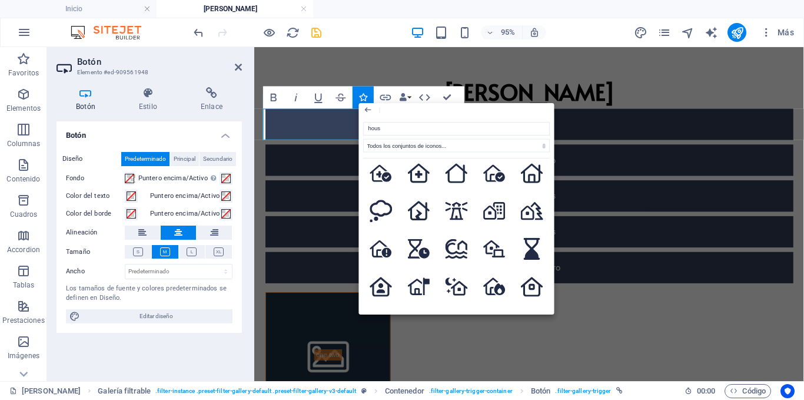
type input "house"
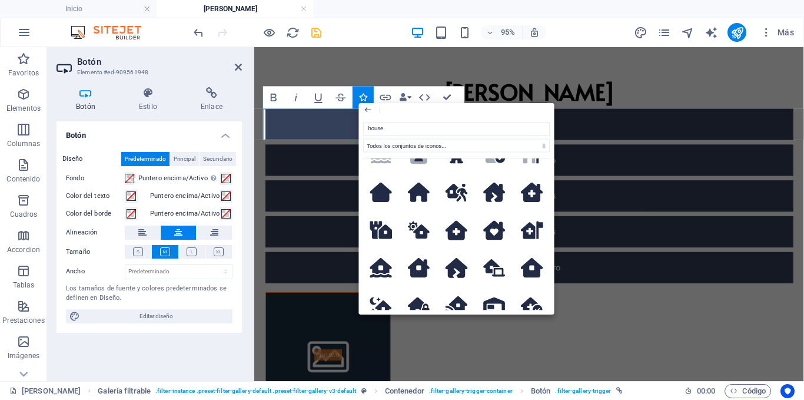
scroll to position [294, 0]
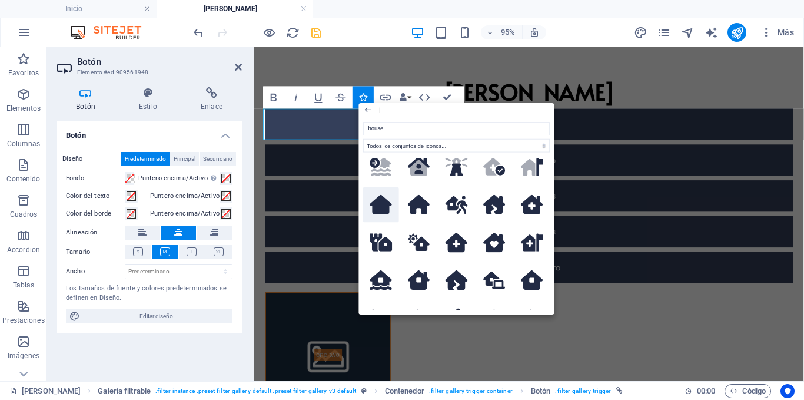
click at [383, 200] on icon at bounding box center [381, 204] width 22 height 19
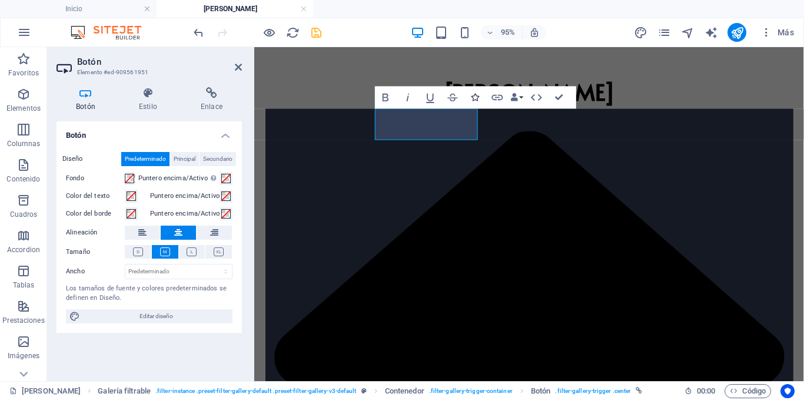
click at [476, 97] on icon "button" at bounding box center [475, 98] width 8 height 8
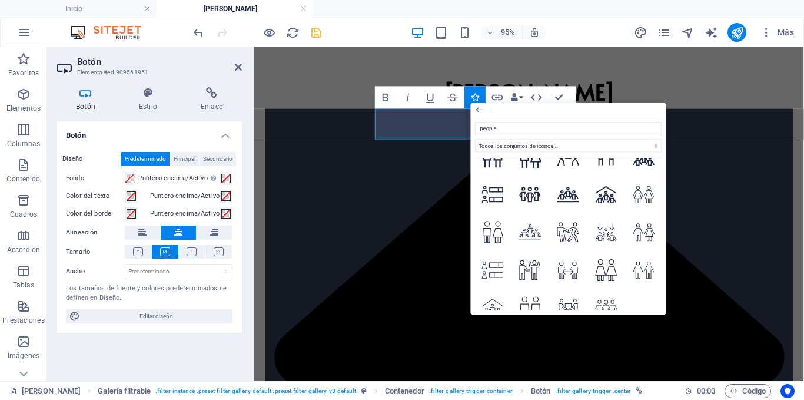
scroll to position [945, 0]
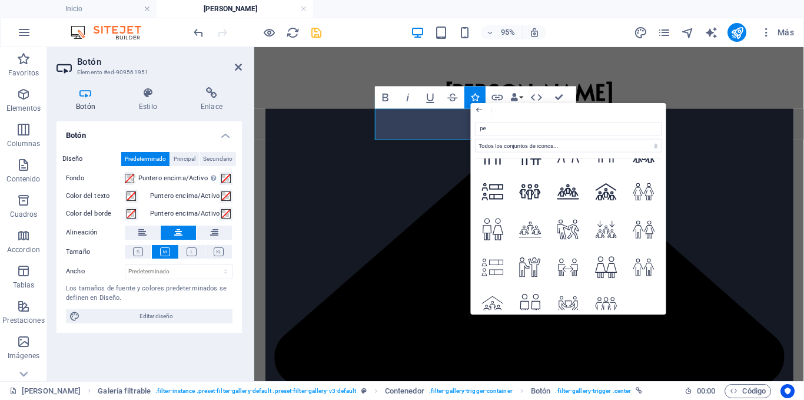
type input "p"
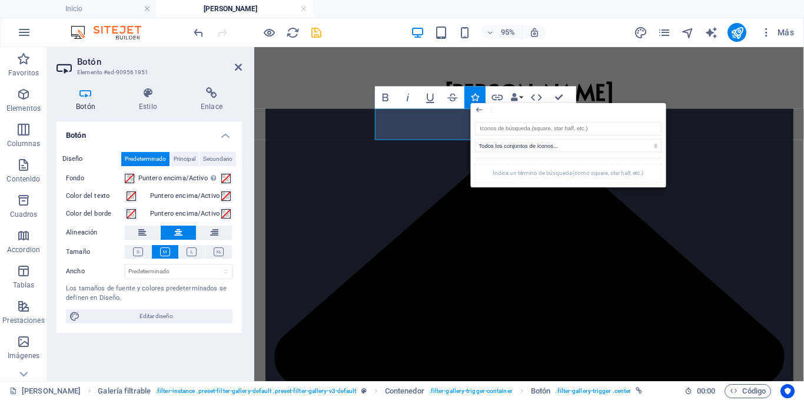
scroll to position [0, 0]
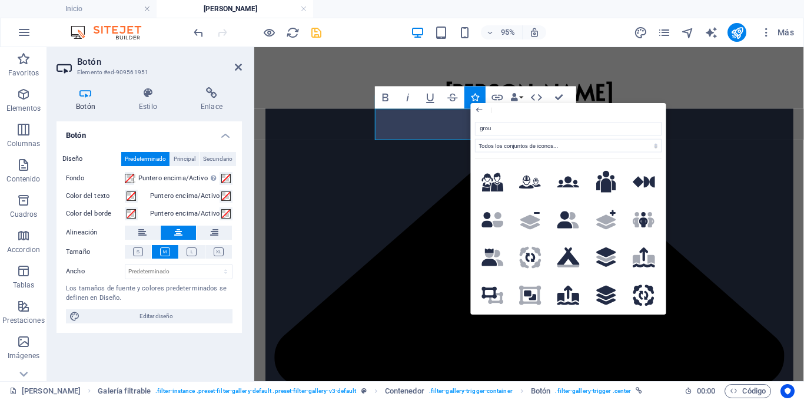
type input "group"
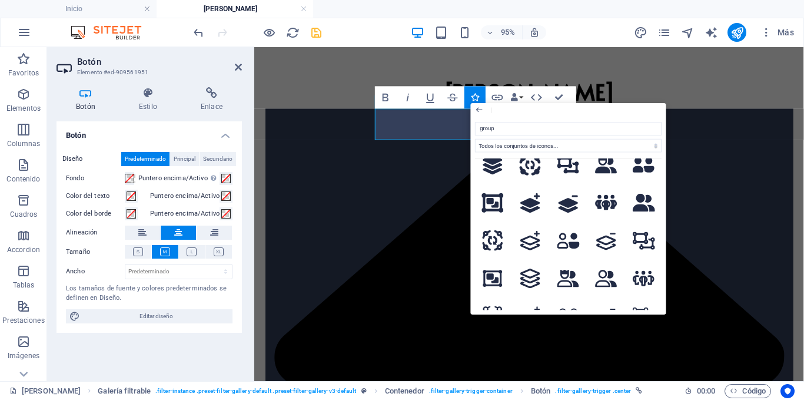
scroll to position [118, 0]
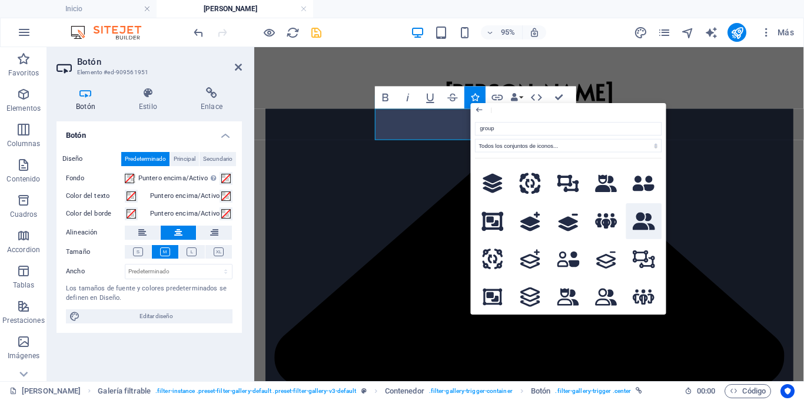
click at [636, 218] on icon at bounding box center [644, 222] width 22 height 18
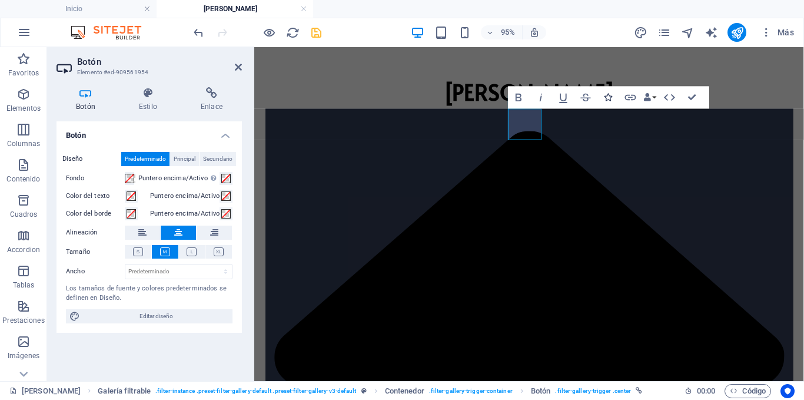
click at [607, 94] on icon "button" at bounding box center [608, 98] width 8 height 8
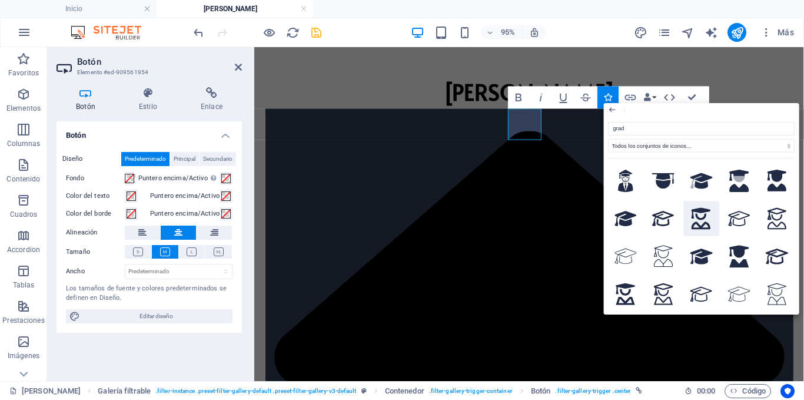
scroll to position [0, 0]
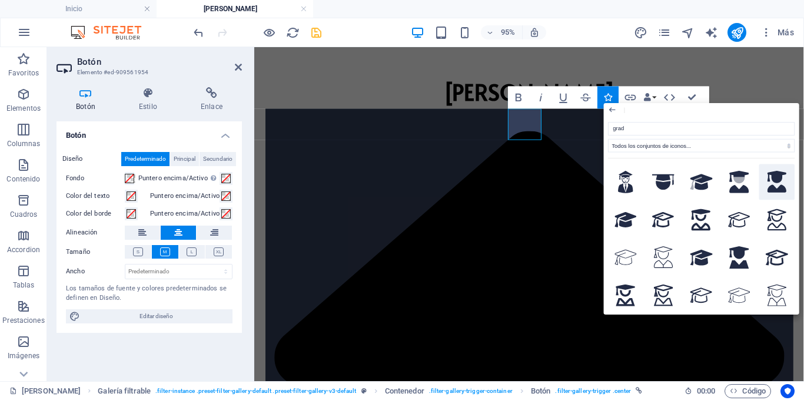
click at [769, 184] on icon at bounding box center [777, 182] width 19 height 22
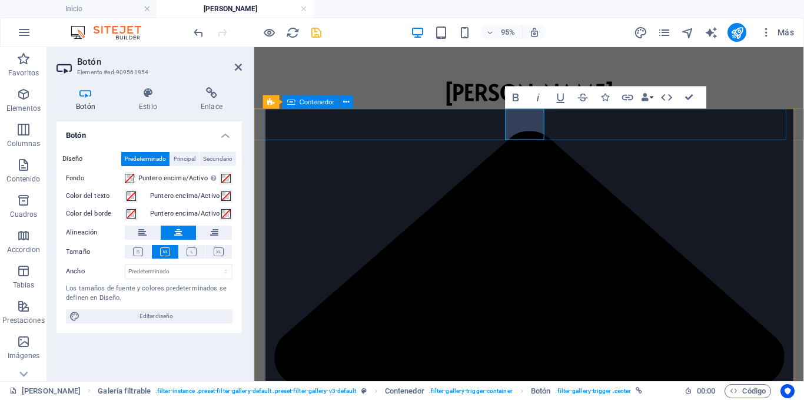
click at [609, 97] on icon "button" at bounding box center [608, 98] width 8 height 8
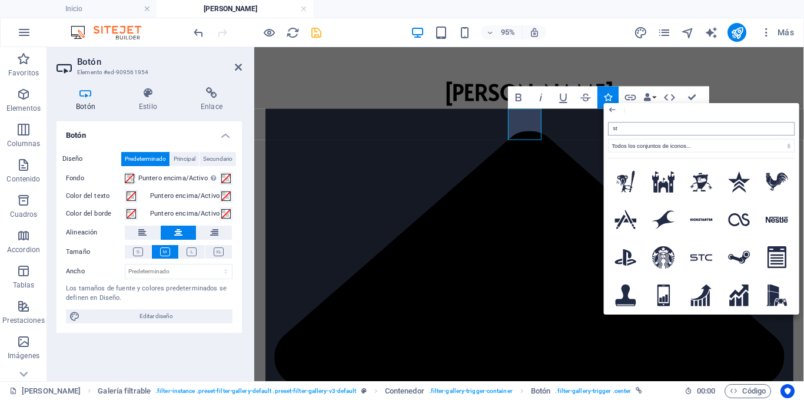
type input "s"
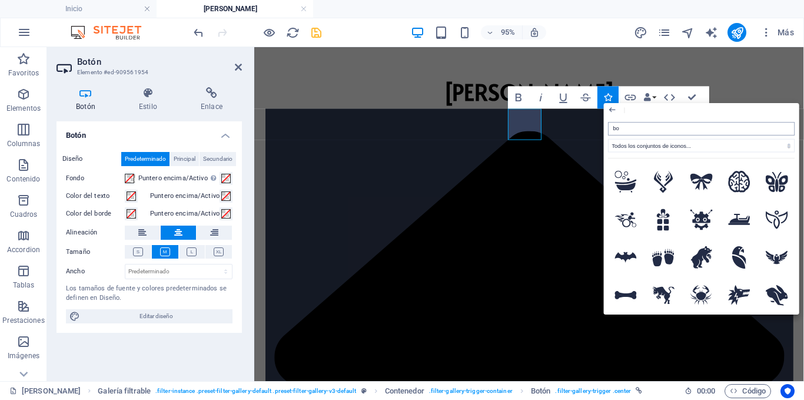
type input "boo"
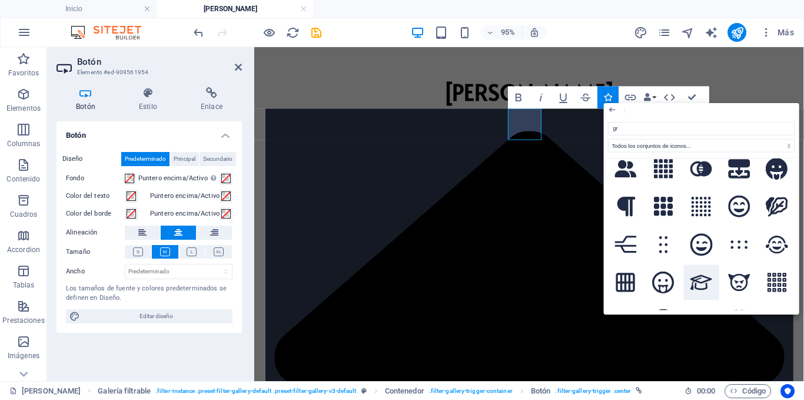
scroll to position [1590, 0]
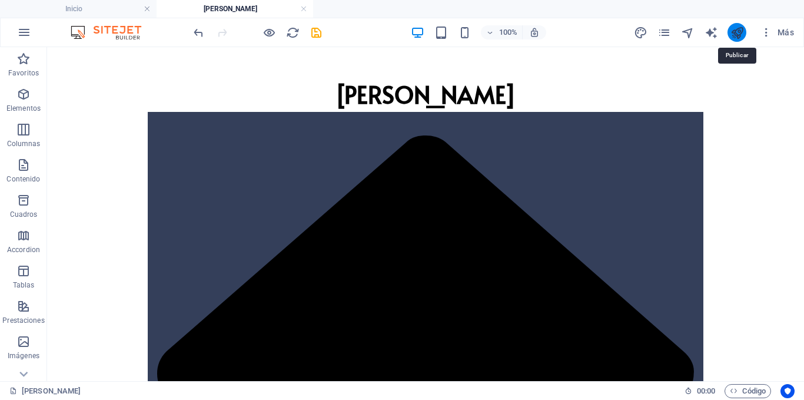
click at [737, 31] on icon "publish" at bounding box center [738, 33] width 14 height 14
